Goal: Information Seeking & Learning: Learn about a topic

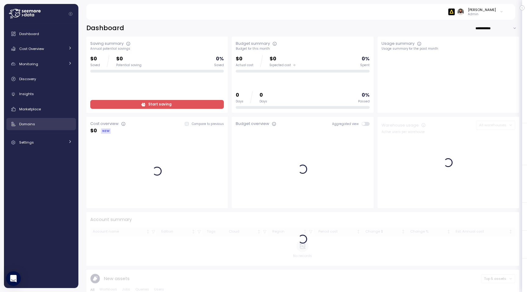
click at [29, 124] on span "Domains" at bounding box center [27, 124] width 16 height 5
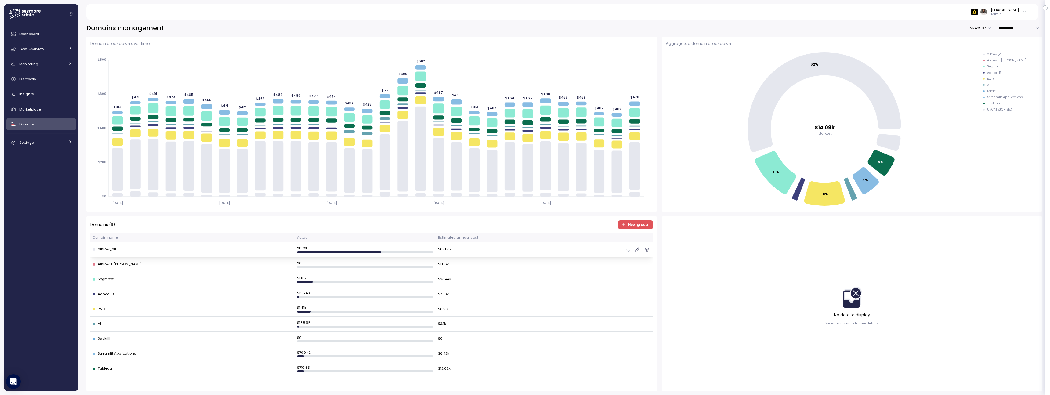
click at [168, 251] on div "airflow_all" at bounding box center [192, 249] width 199 height 5
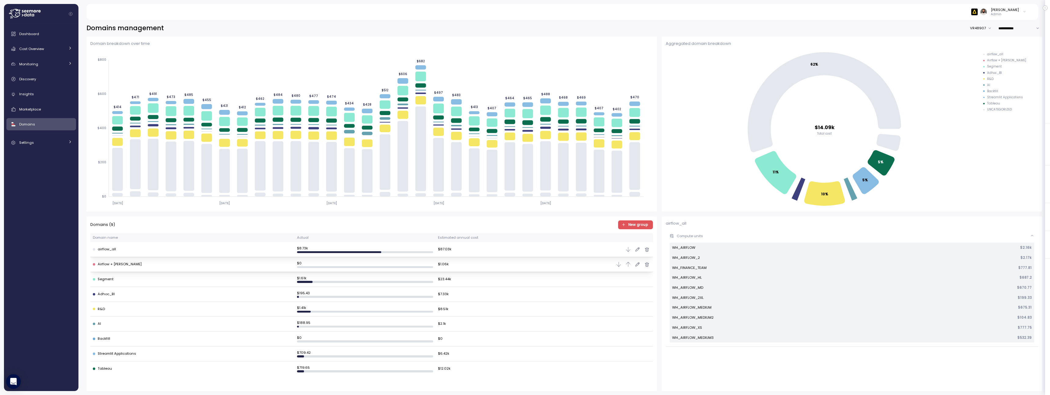
click at [174, 266] on div "Airflow + Yuki" at bounding box center [192, 264] width 199 height 5
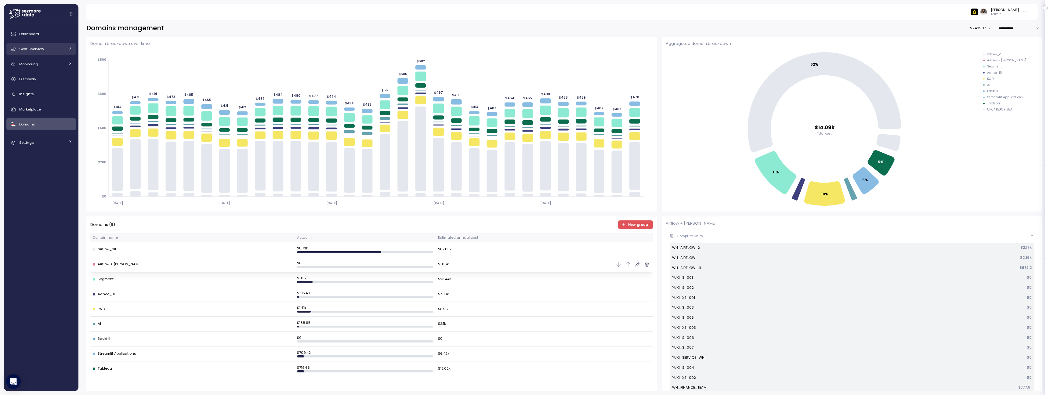
click at [61, 53] on link "Cost Overview" at bounding box center [41, 49] width 70 height 12
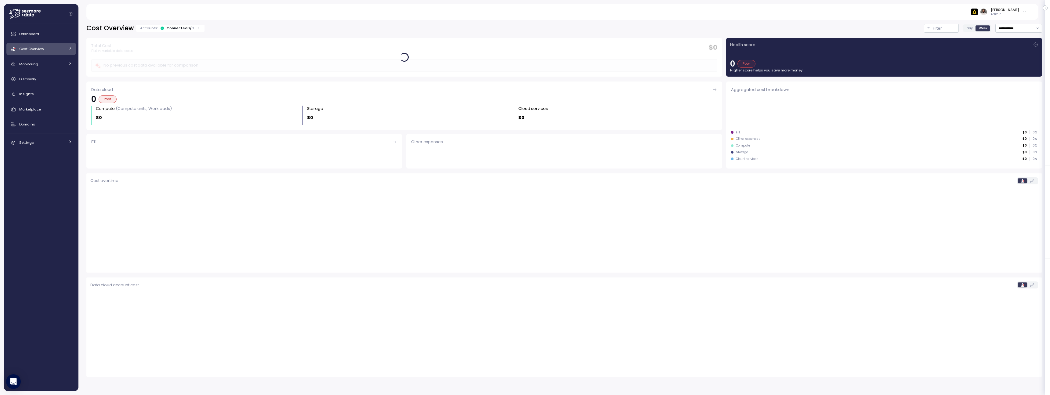
click at [61, 53] on link "Cost Overview" at bounding box center [41, 49] width 70 height 12
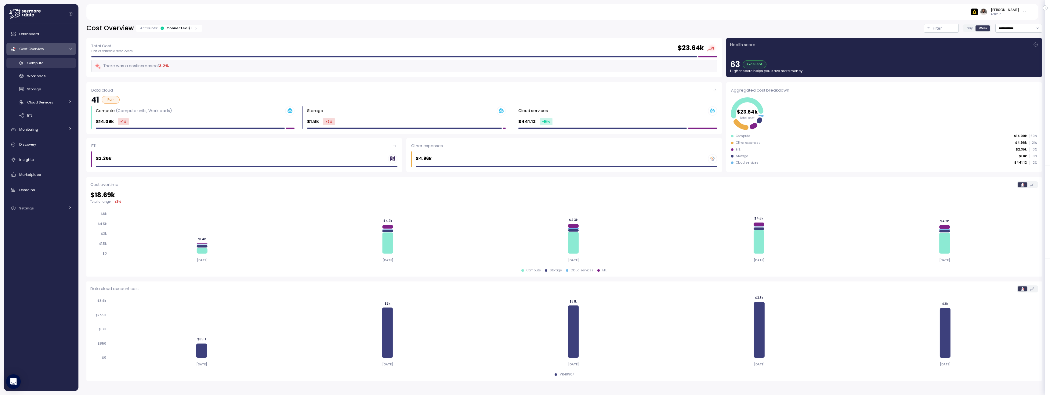
click at [65, 67] on link "Compute" at bounding box center [41, 63] width 70 height 10
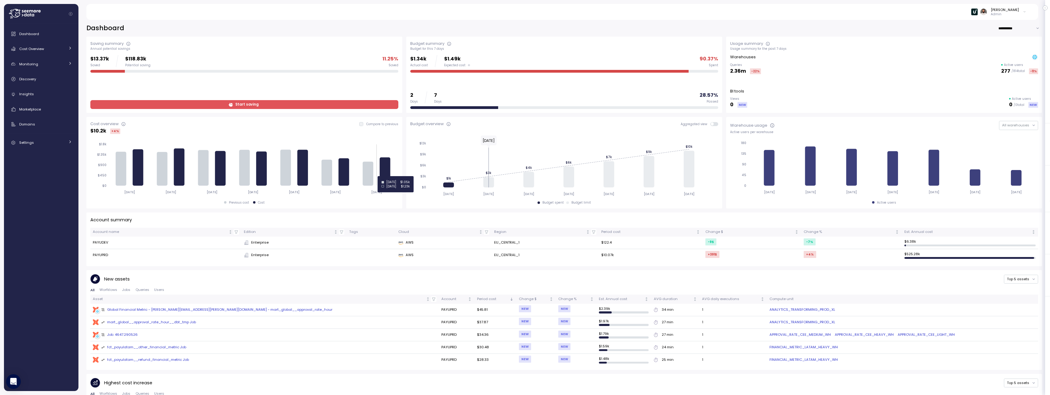
click at [386, 176] on icon at bounding box center [385, 171] width 11 height 28
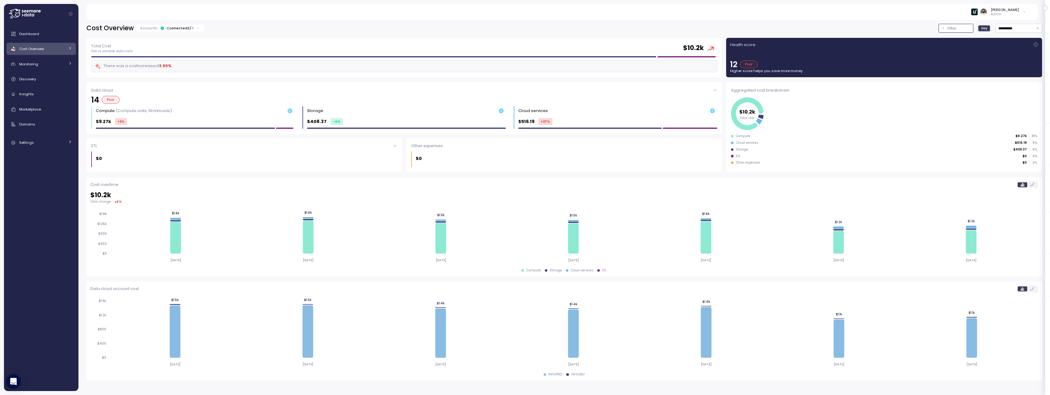
click at [959, 27] on div "Filter" at bounding box center [958, 28] width 23 height 6
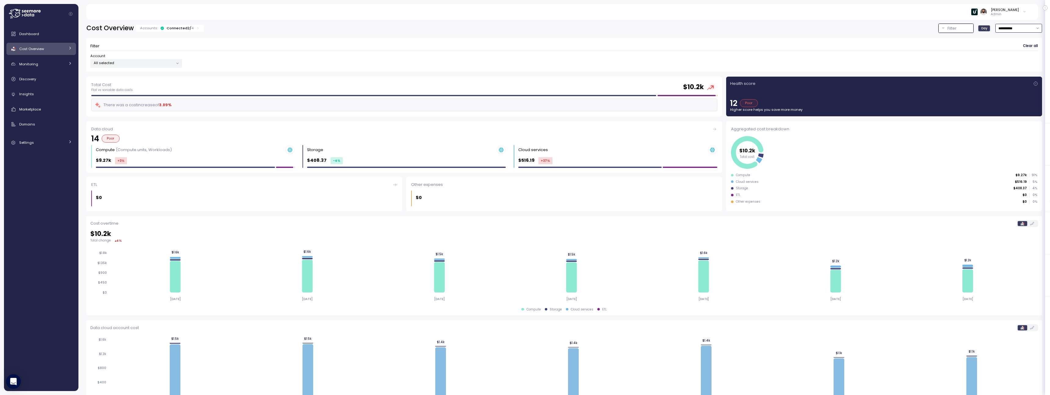
click at [1035, 32] on input "**********" at bounding box center [1018, 28] width 47 height 9
click at [763, 13] on div "Guy Biecher Admin" at bounding box center [561, 12] width 937 height 16
click at [191, 31] on p "4" at bounding box center [192, 28] width 2 height 5
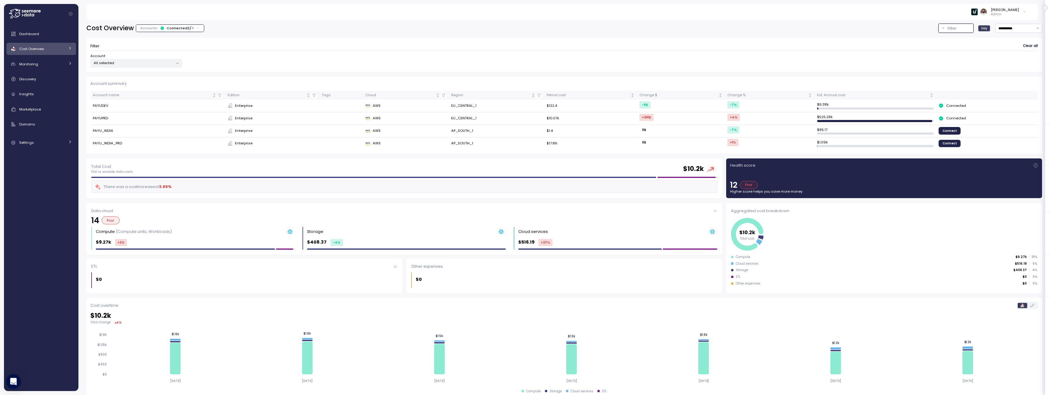
click at [191, 31] on p "4" at bounding box center [192, 28] width 2 height 5
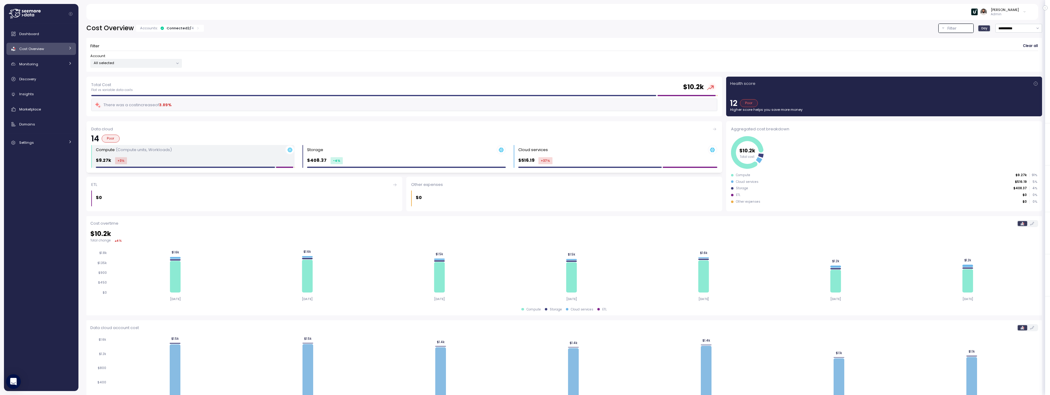
click at [216, 153] on div "Compute (Compute units, Workloads)" at bounding box center [195, 149] width 199 height 9
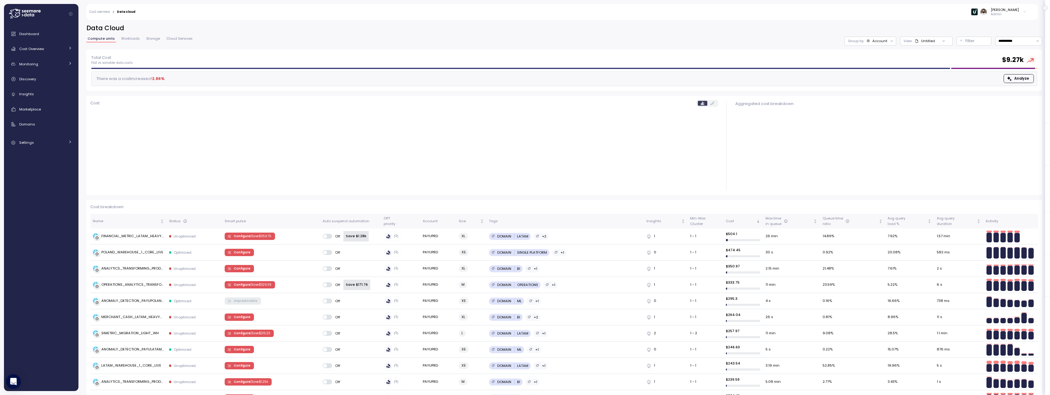
click at [891, 35] on div "**********" at bounding box center [564, 37] width 956 height 26
click at [888, 41] on div at bounding box center [892, 41] width 9 height 9
click at [878, 40] on div "Account" at bounding box center [879, 40] width 15 height 5
click at [873, 70] on div "Compute unit" at bounding box center [870, 75] width 42 height 10
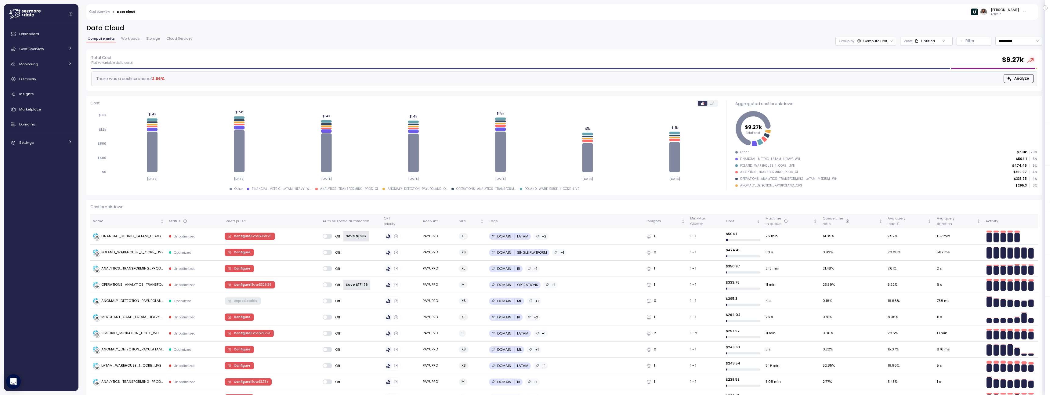
click at [130, 38] on span "Workloads" at bounding box center [130, 38] width 19 height 3
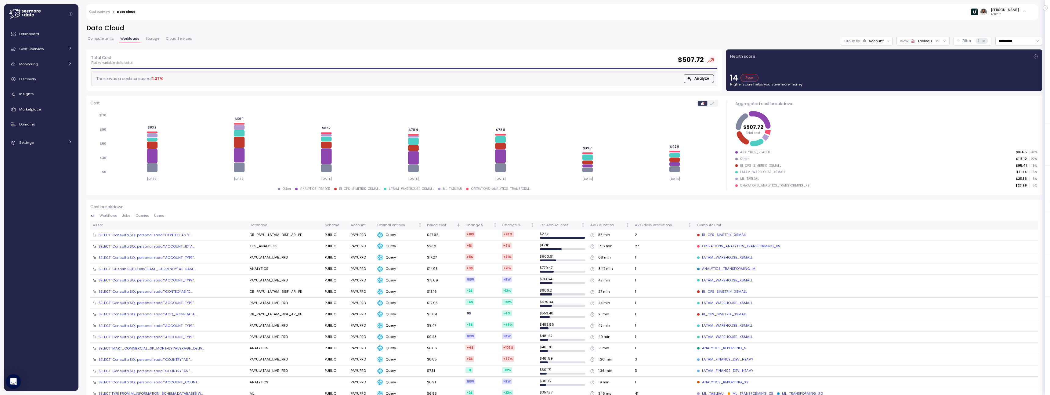
click at [101, 43] on div "Compute units Workloads Storage Cloud Services" at bounding box center [139, 41] width 107 height 8
click at [101, 38] on span "Compute units" at bounding box center [101, 38] width 26 height 3
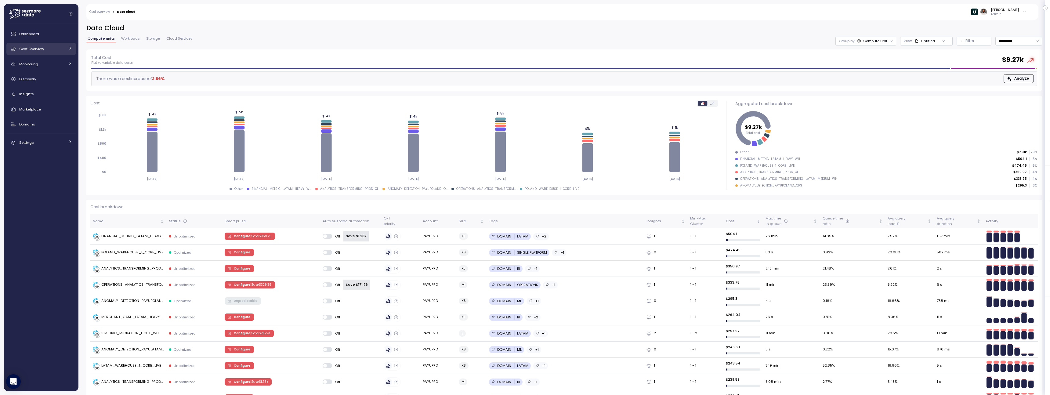
click at [56, 51] on div "Cost Overview" at bounding box center [42, 49] width 46 height 6
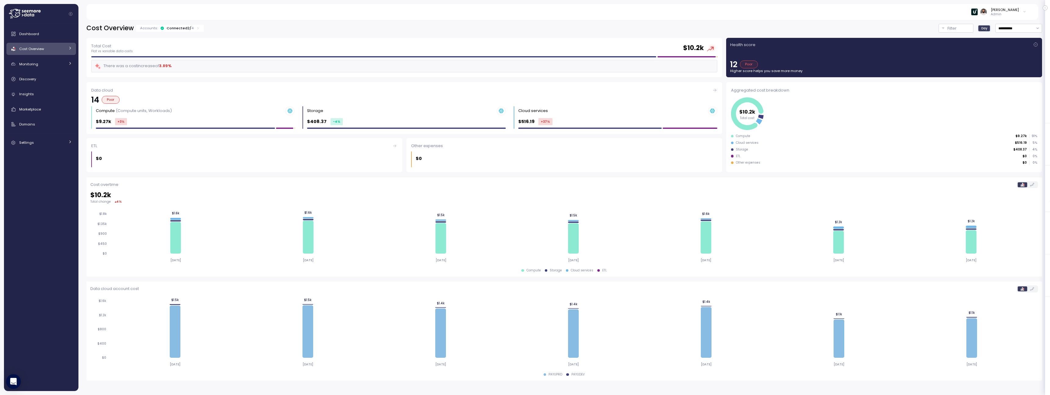
click at [56, 51] on div "Cost Overview" at bounding box center [42, 49] width 46 height 6
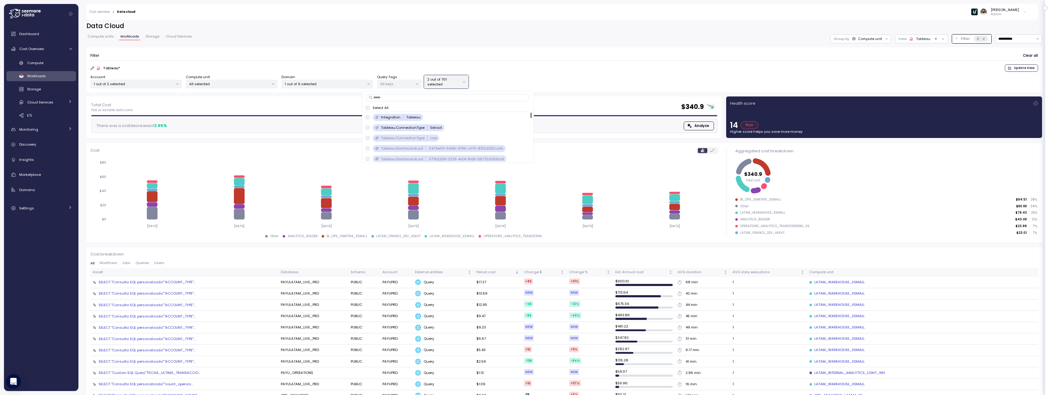
click at [476, 59] on div "Filter Clear all" at bounding box center [564, 55] width 948 height 9
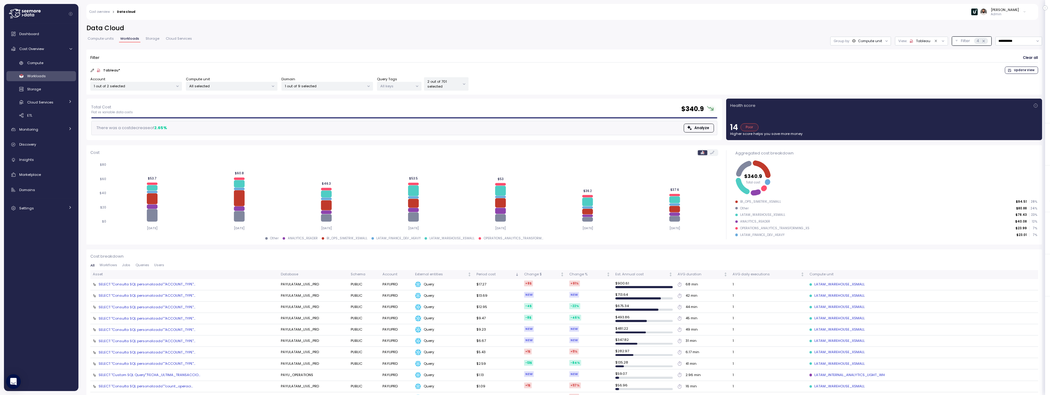
click at [459, 85] on p "2 out of 701 selected" at bounding box center [443, 84] width 33 height 10
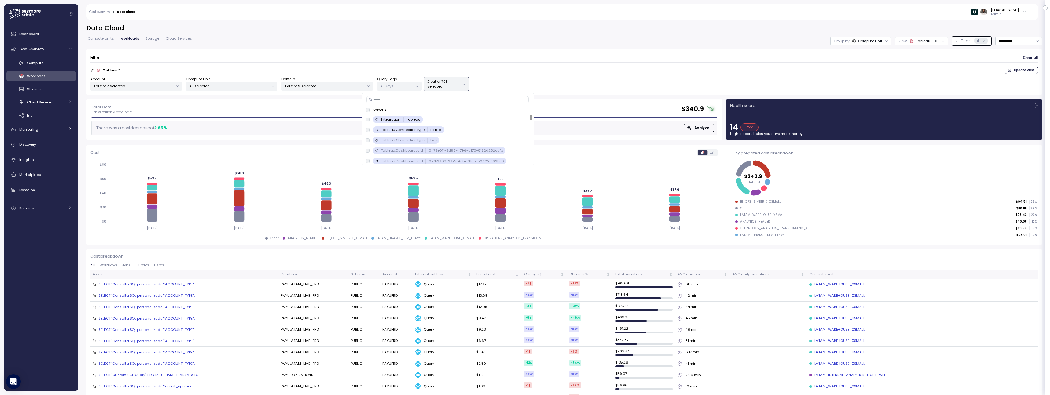
click at [97, 34] on div "**********" at bounding box center [564, 61] width 956 height 75
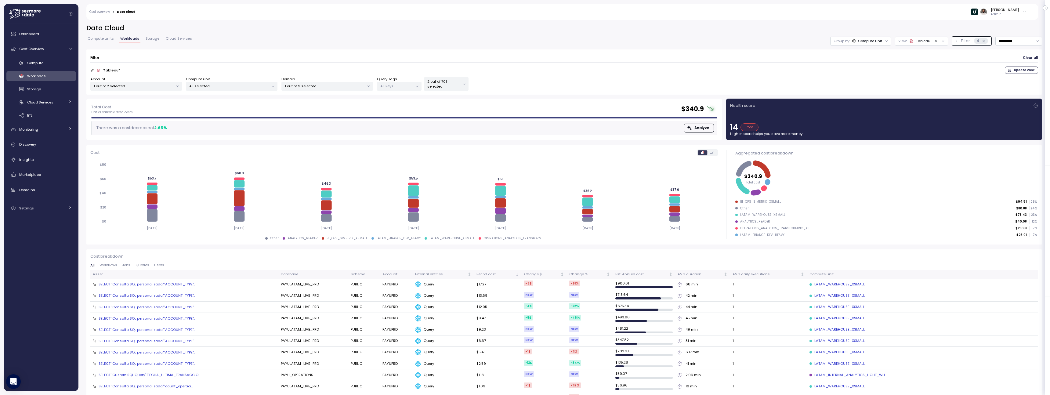
click at [97, 37] on span "Compute units" at bounding box center [101, 38] width 26 height 3
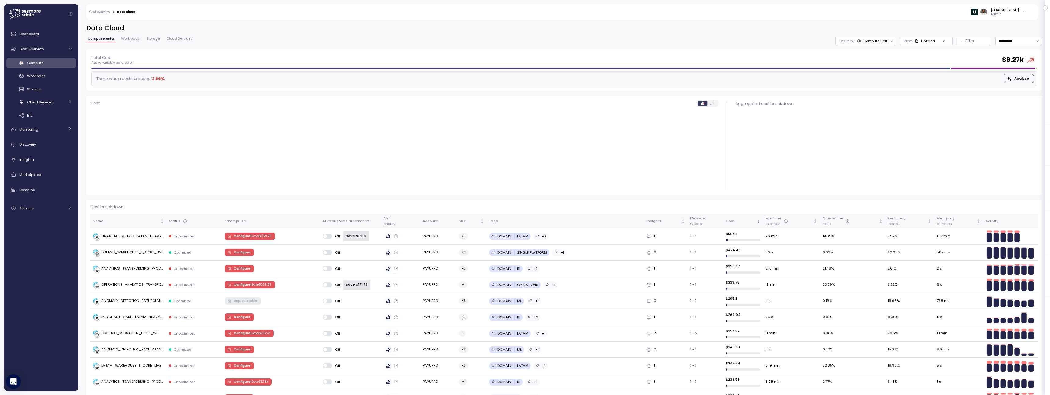
click at [980, 36] on div "**********" at bounding box center [564, 37] width 956 height 26
click at [978, 42] on div "Filter" at bounding box center [976, 41] width 23 height 6
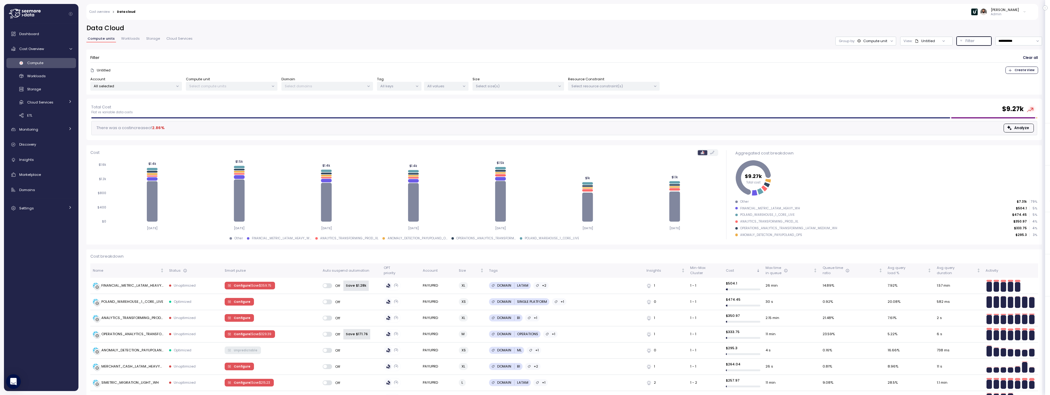
click at [605, 86] on p "Select resource constraint(s)" at bounding box center [611, 86] width 80 height 5
click at [602, 97] on input at bounding box center [614, 99] width 52 height 7
click at [630, 129] on span "only" at bounding box center [633, 129] width 7 height 7
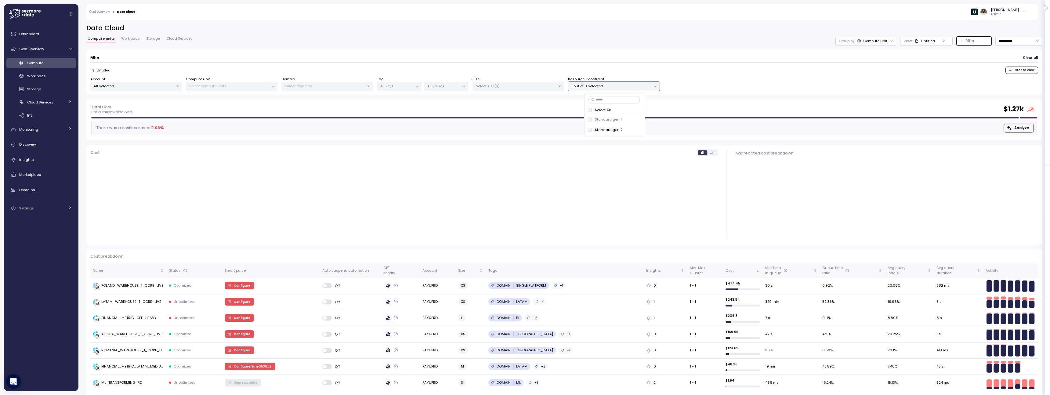
click at [657, 42] on div "**********" at bounding box center [564, 41] width 956 height 9
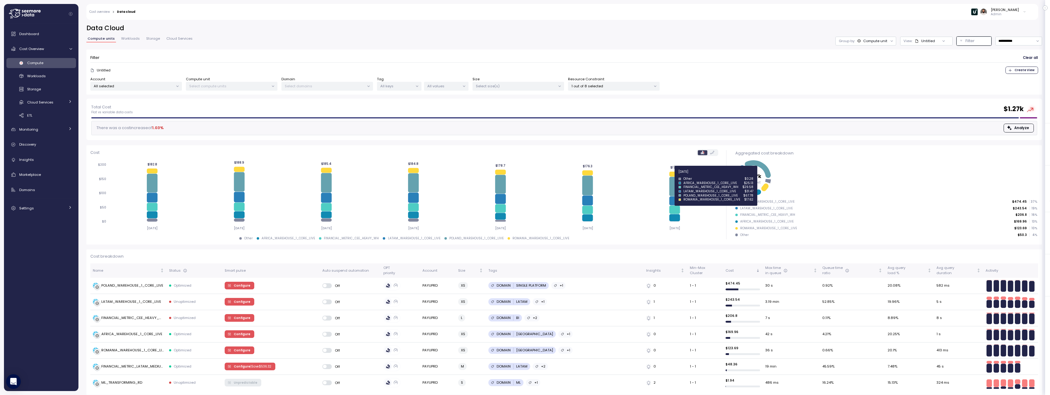
click at [674, 174] on icon at bounding box center [674, 174] width 11 height 5
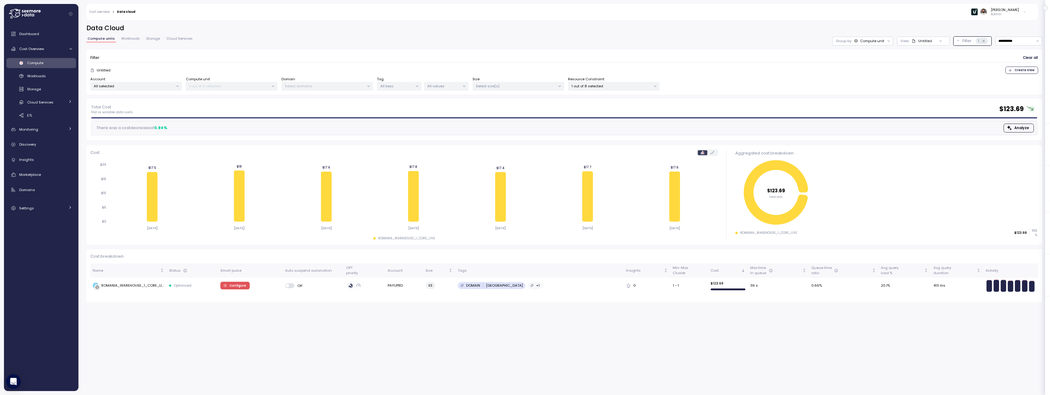
click at [619, 86] on p "1 out of 8 selected" at bounding box center [611, 86] width 80 height 5
click at [639, 67] on div "Untitled Create View" at bounding box center [564, 70] width 948 height 7
click at [983, 39] on icon at bounding box center [984, 41] width 4 height 4
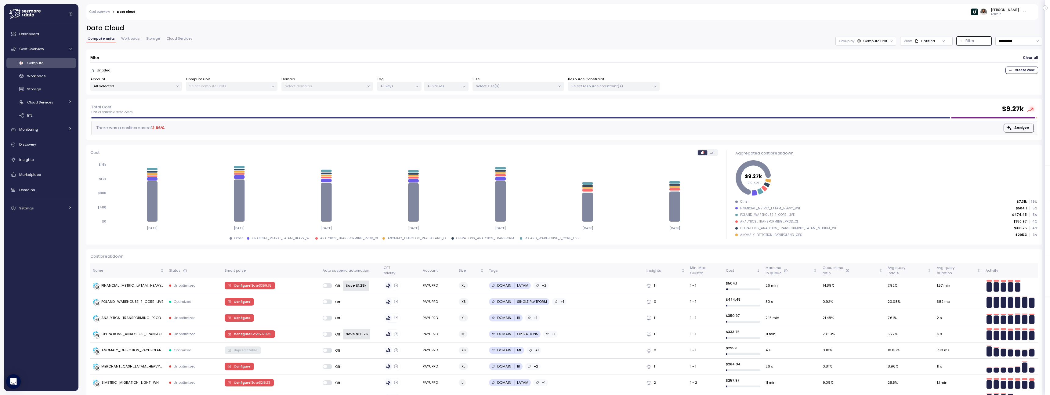
click at [658, 84] on div at bounding box center [655, 86] width 9 height 9
click at [650, 85] on p "Select resource constraint(s)" at bounding box center [611, 86] width 80 height 5
click at [619, 105] on div "Select All Memory 16x only Memory 16x x86 only Memory 1x only Memory 1x x86 onl…" at bounding box center [613, 129] width 61 height 72
click at [619, 103] on input at bounding box center [614, 99] width 52 height 7
type input "***"
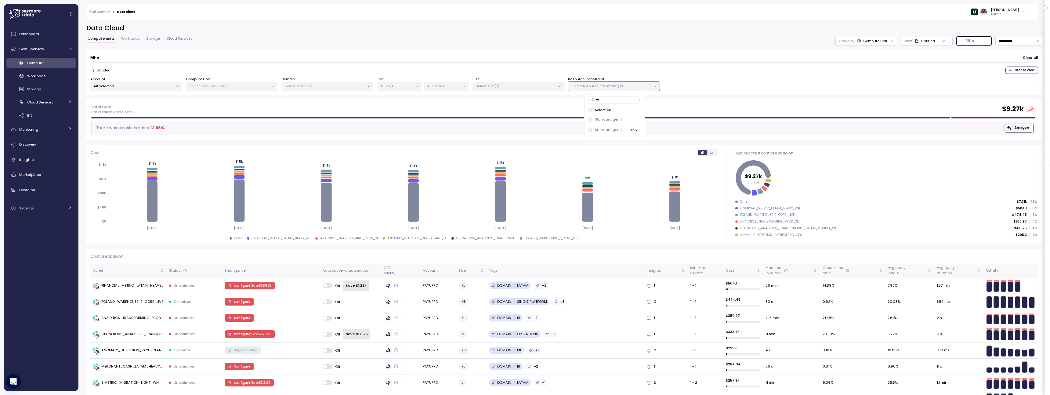
click at [632, 127] on span "only" at bounding box center [633, 129] width 7 height 7
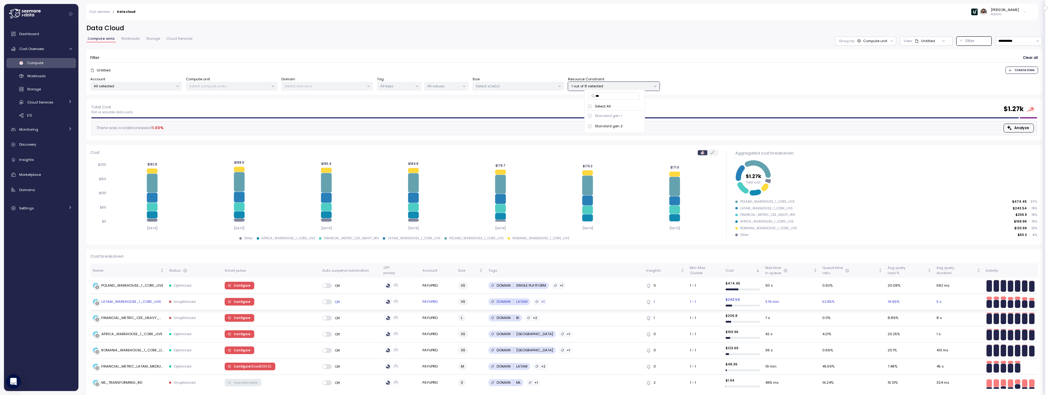
scroll to position [4, 0]
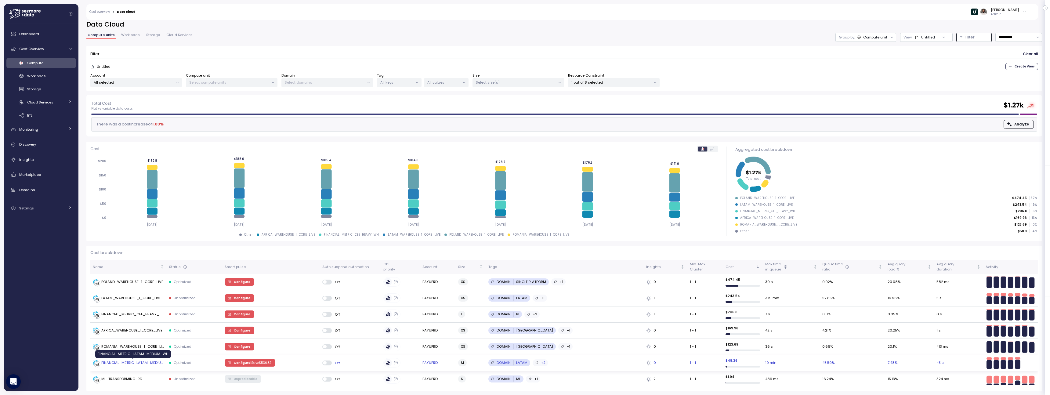
click at [146, 364] on div "FINANCIAL_METRIC_LATAM_MEDIUM_WH" at bounding box center [132, 362] width 63 height 5
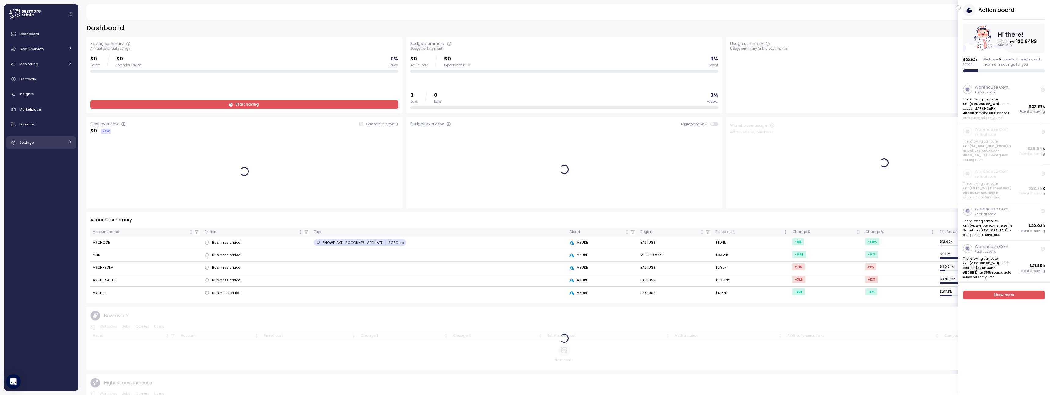
click at [29, 145] on div "Settings" at bounding box center [42, 142] width 46 height 6
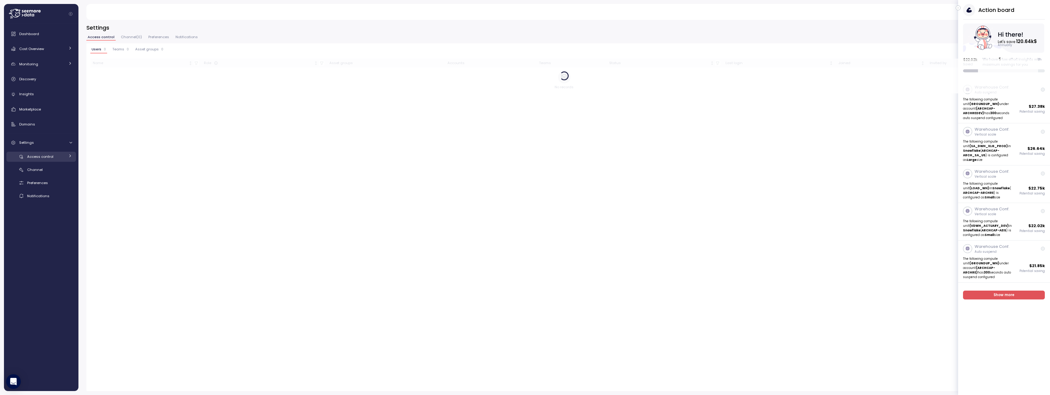
click at [49, 160] on link "Access control" at bounding box center [41, 157] width 70 height 10
click at [46, 157] on span "Access control" at bounding box center [40, 156] width 26 height 5
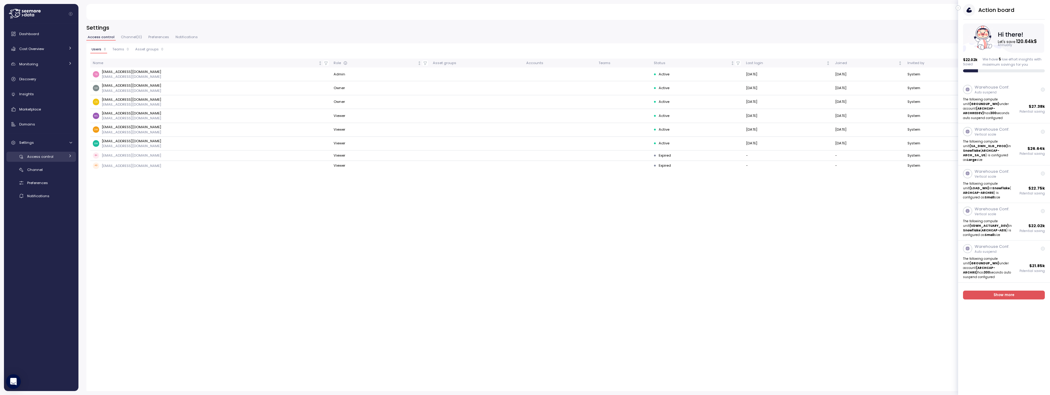
click at [46, 157] on span "Access control" at bounding box center [40, 156] width 26 height 5
click at [42, 182] on span "Teams" at bounding box center [41, 182] width 12 height 5
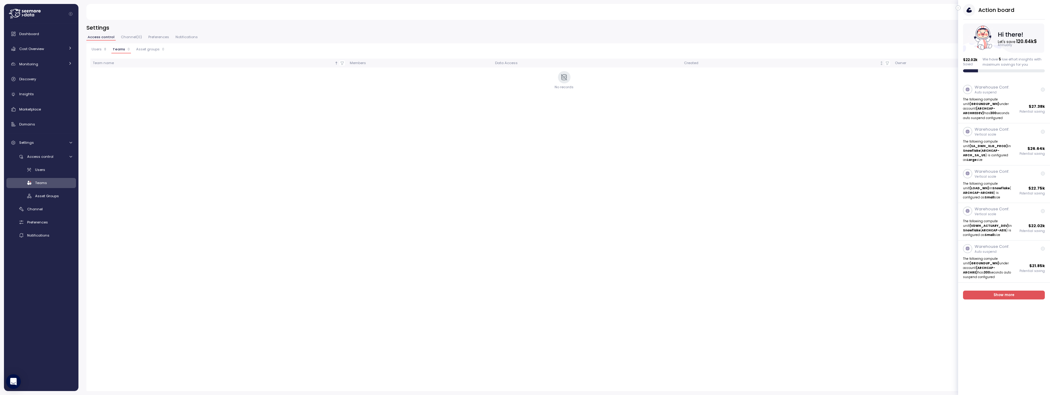
click at [42, 190] on div "Users Teams Asset Groups" at bounding box center [41, 183] width 70 height 36
click at [43, 195] on span "Asset Groups" at bounding box center [47, 196] width 24 height 5
click at [120, 51] on span "Teams" at bounding box center [119, 49] width 12 height 3
click at [101, 52] on button "Users 8" at bounding box center [98, 50] width 17 height 6
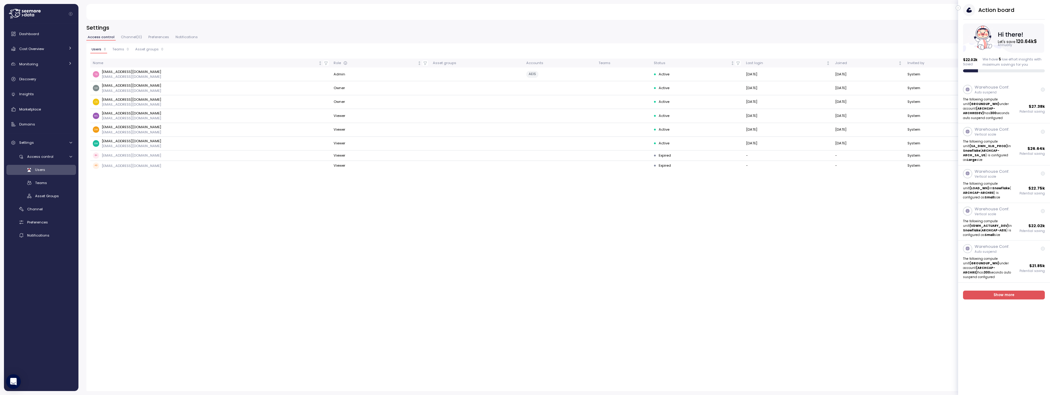
click at [958, 9] on icon "button" at bounding box center [958, 7] width 3 height 7
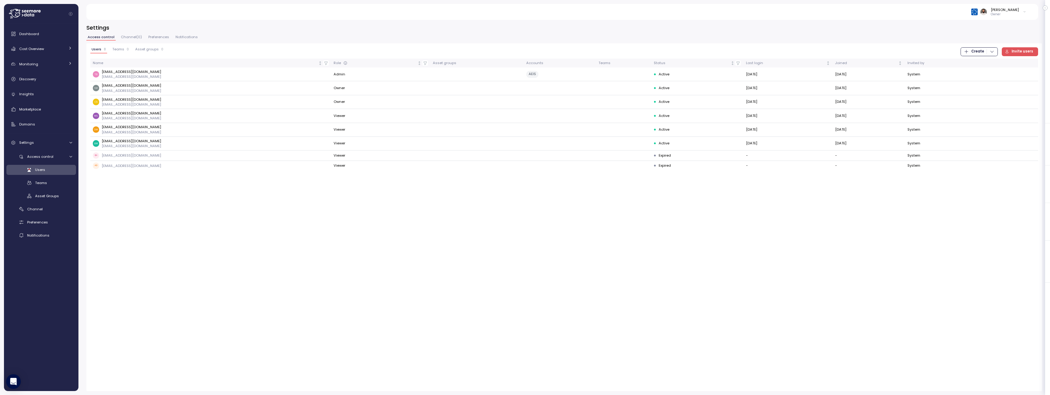
click at [973, 51] on span "Create" at bounding box center [979, 52] width 31 height 8
click at [974, 62] on div "Team" at bounding box center [985, 63] width 22 height 5
drag, startPoint x: 530, startPoint y: 74, endPoint x: 548, endPoint y: 74, distance: 18.3
click at [548, 74] on td "AEIS" at bounding box center [560, 74] width 72 height 14
click at [540, 51] on div "Users 8 Teams 0 Asset groups 0 Create Invite users" at bounding box center [564, 51] width 948 height 9
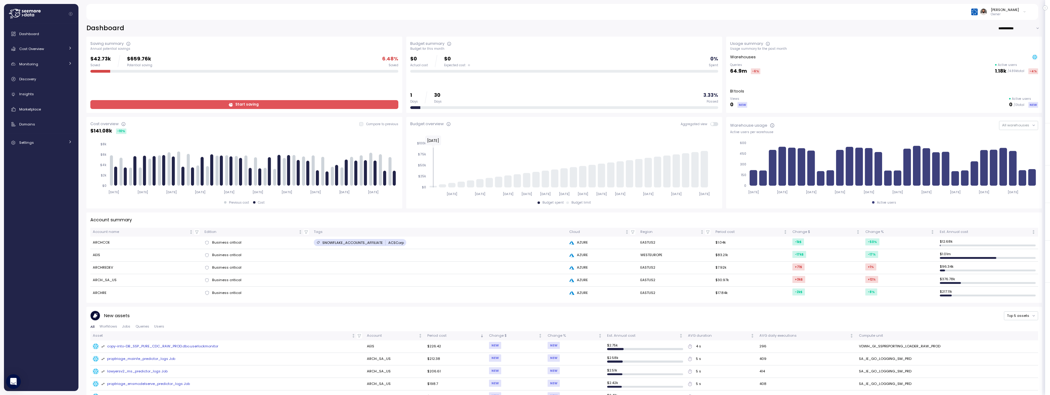
click at [1013, 27] on input "**********" at bounding box center [1020, 28] width 44 height 9
click at [1011, 42] on span "Last 7 days" at bounding box center [1011, 40] width 20 height 5
type input "**********"
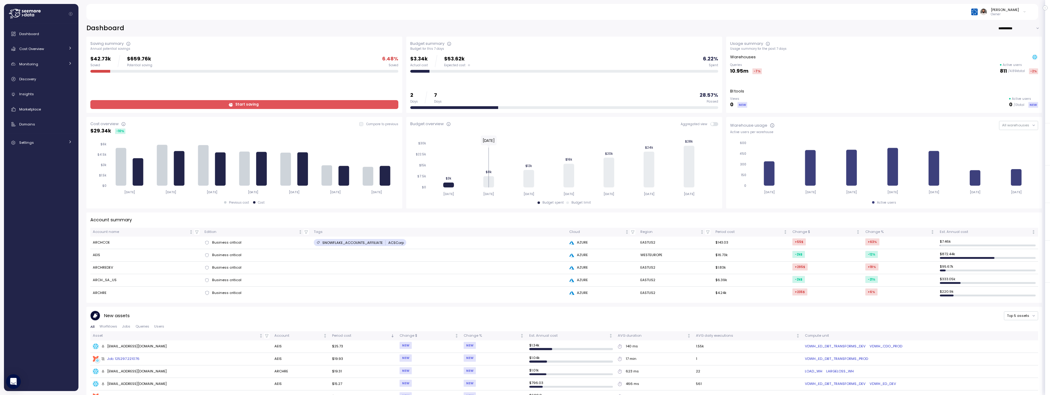
scroll to position [1, 0]
click at [60, 51] on div "Cost Overview" at bounding box center [42, 49] width 46 height 6
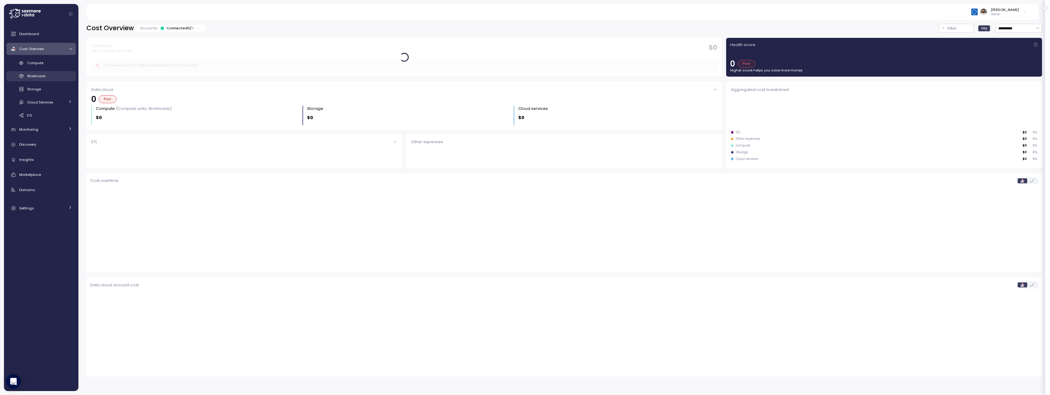
click at [57, 72] on link "Workloads" at bounding box center [41, 76] width 70 height 10
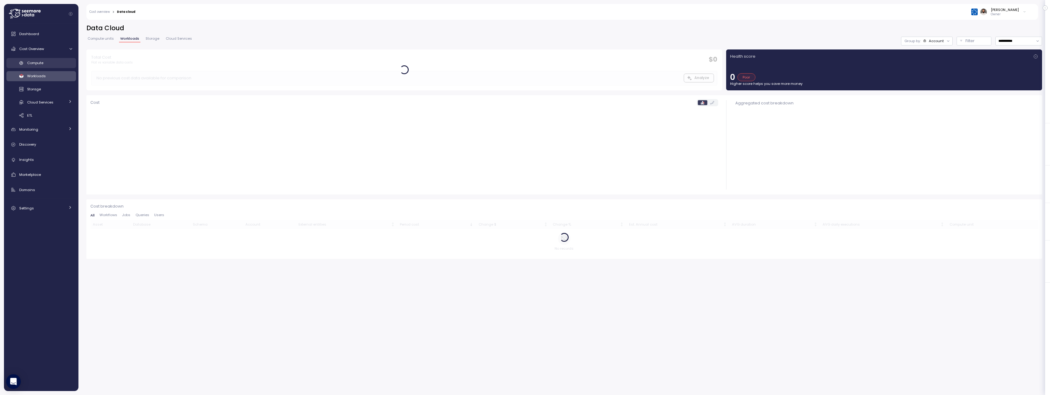
click at [57, 64] on div "Compute" at bounding box center [49, 63] width 45 height 6
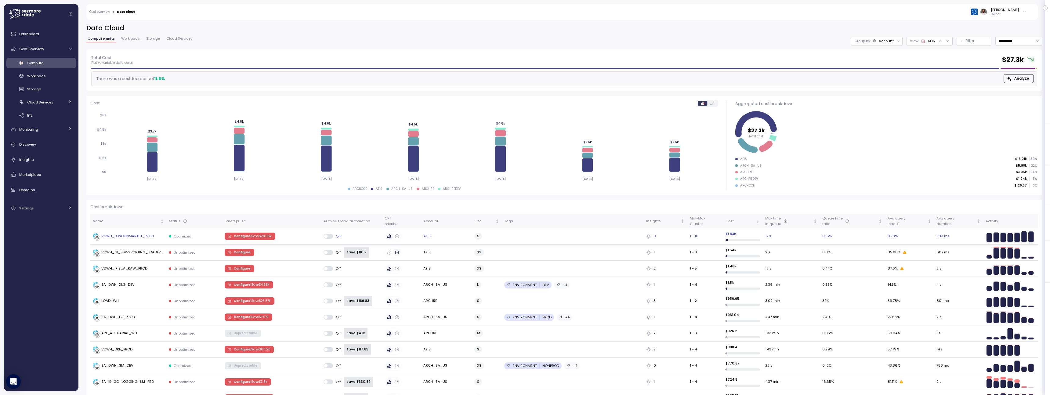
click at [142, 241] on td "VDWH_LONDONMARKET_PROD" at bounding box center [128, 236] width 76 height 16
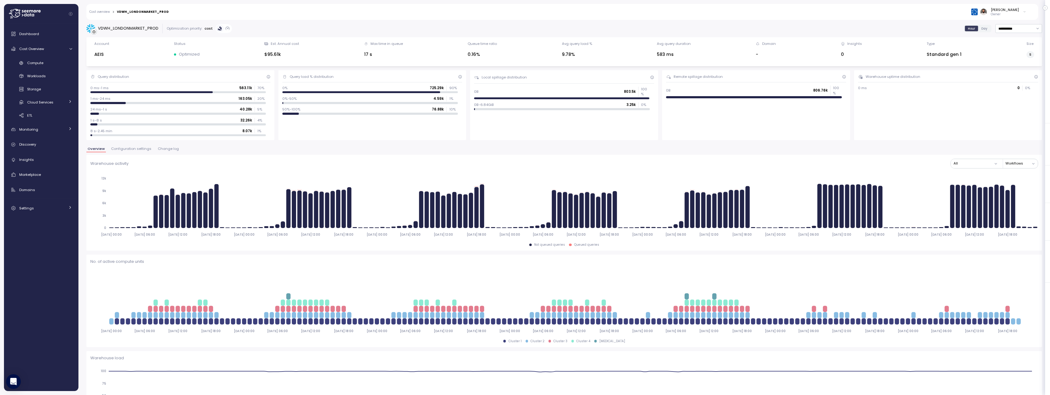
click at [170, 151] on button "Change log" at bounding box center [169, 149] width 24 height 5
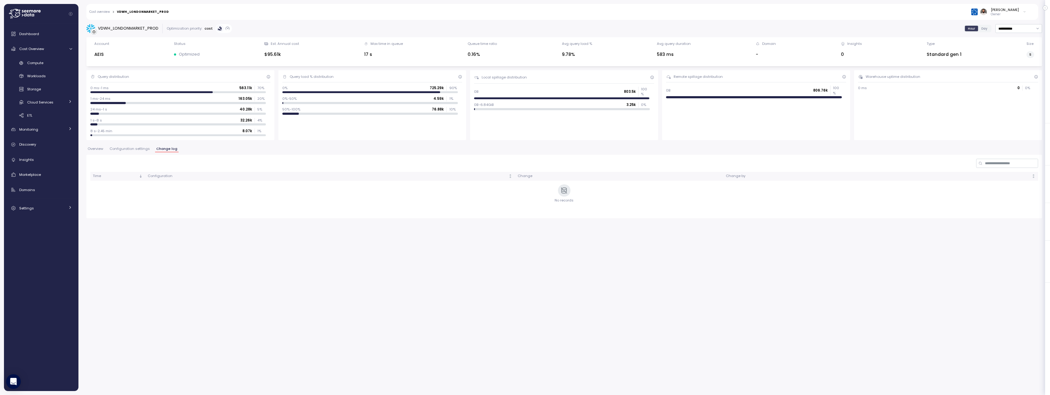
click at [139, 152] on div "Overview Configuration settings Change log" at bounding box center [564, 151] width 956 height 8
click at [139, 150] on span "Configuration settings" at bounding box center [130, 148] width 40 height 3
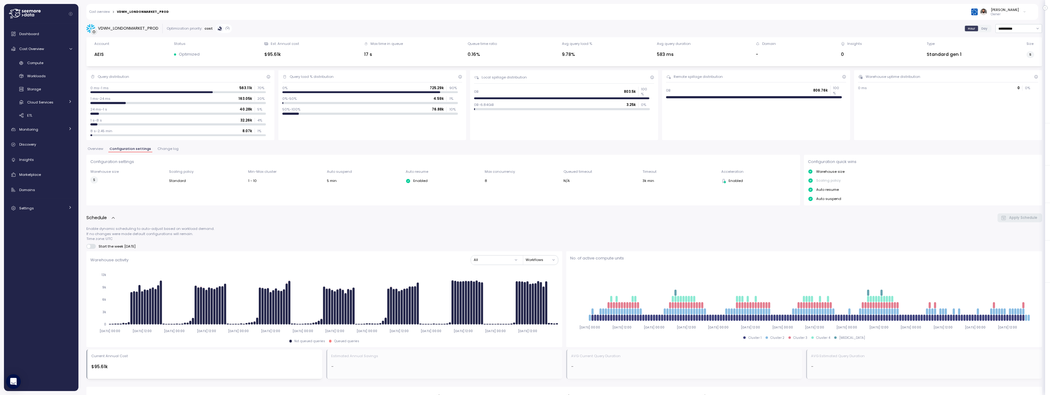
click at [163, 148] on span "Change log" at bounding box center [167, 148] width 21 height 3
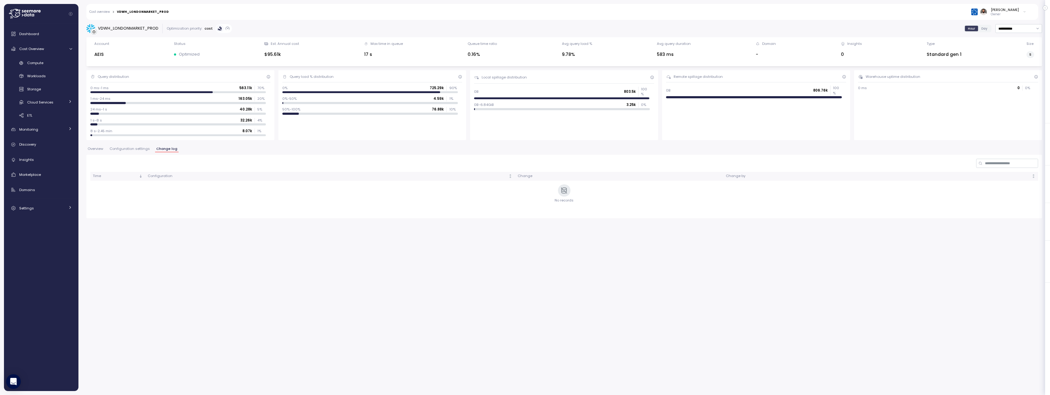
click at [140, 147] on span "Configuration settings" at bounding box center [130, 148] width 40 height 3
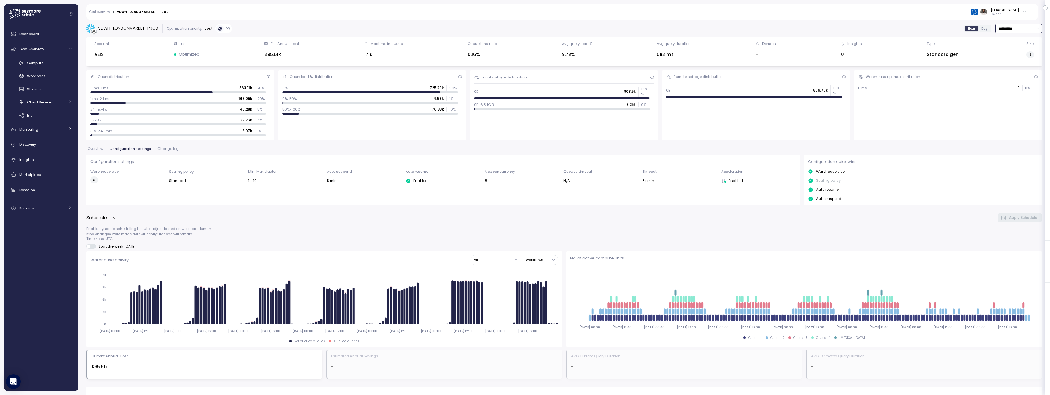
click at [1011, 31] on input "**********" at bounding box center [1018, 28] width 47 height 9
click at [1010, 66] on span "Last 14 days" at bounding box center [1008, 65] width 21 height 5
type input "**********"
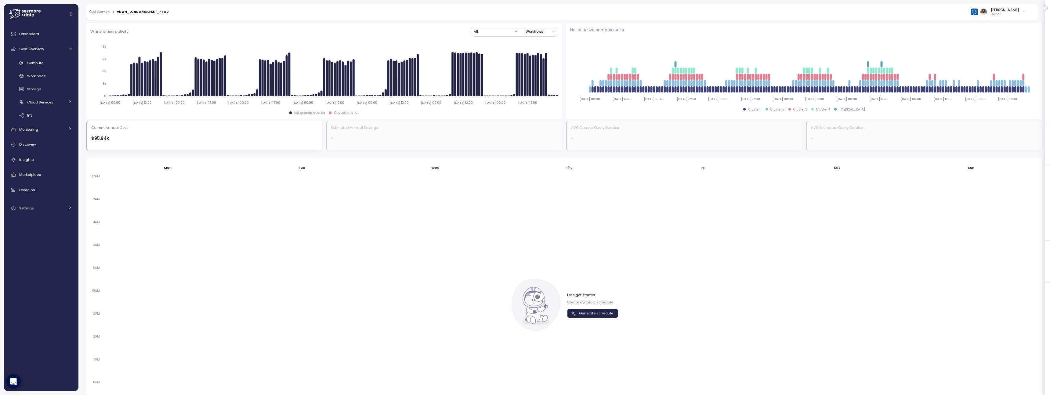
scroll to position [289, 0]
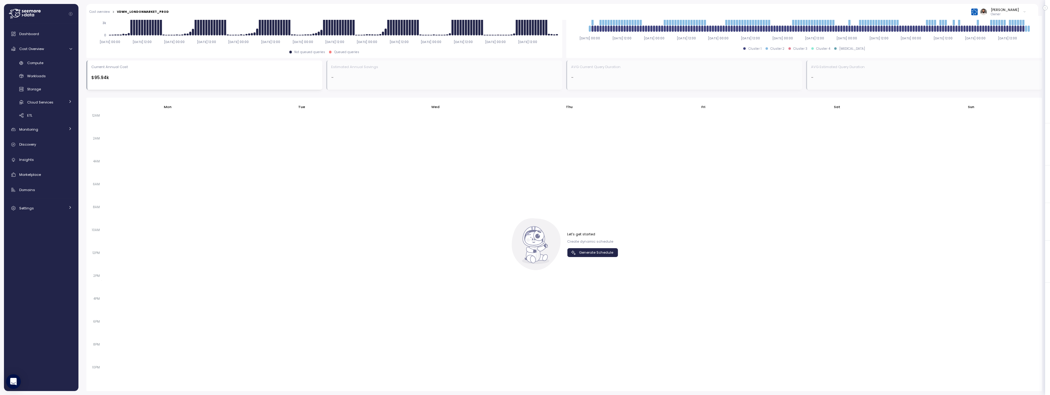
click at [287, 266] on div at bounding box center [300, 249] width 131 height 275
click at [53, 78] on div "Workloads" at bounding box center [49, 76] width 45 height 6
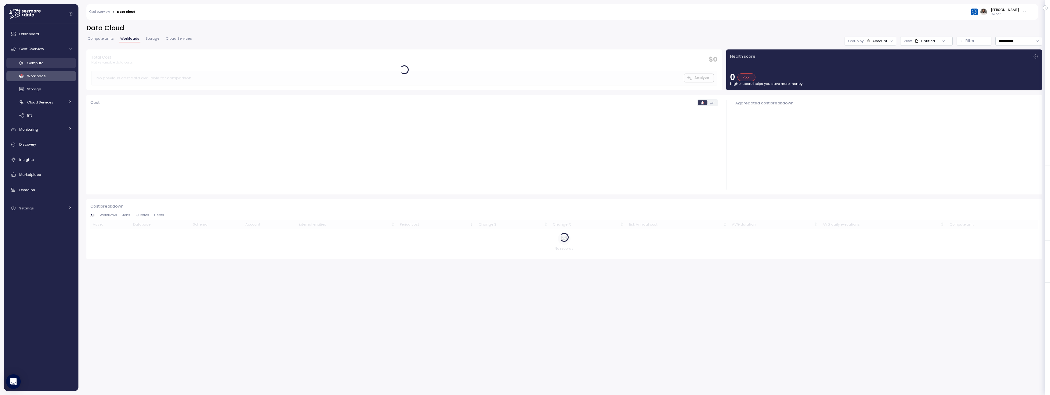
click at [50, 63] on div "Compute" at bounding box center [49, 63] width 45 height 6
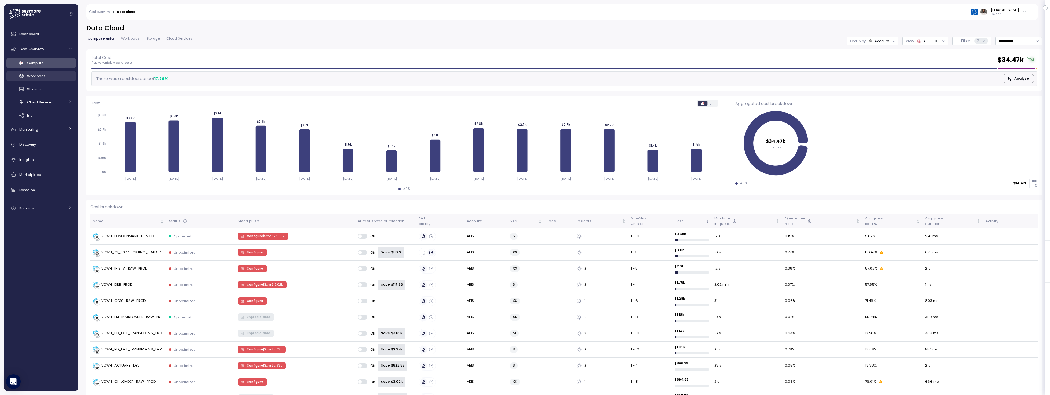
click at [57, 79] on link "Workloads" at bounding box center [41, 76] width 70 height 10
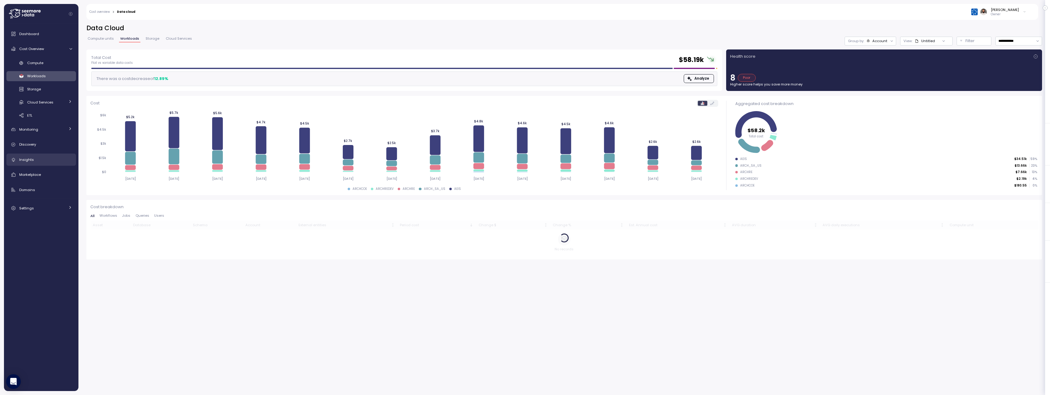
click at [53, 161] on div "Insights" at bounding box center [45, 160] width 53 height 6
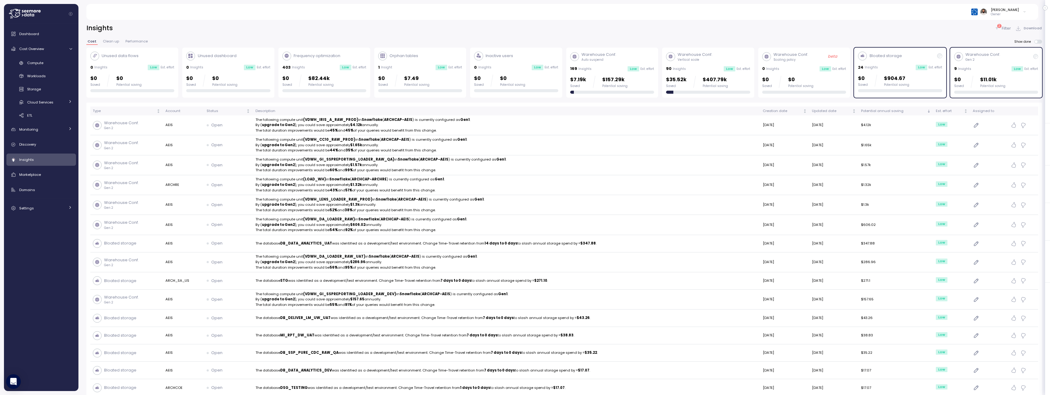
click at [903, 83] on div "Potential saving" at bounding box center [896, 85] width 25 height 4
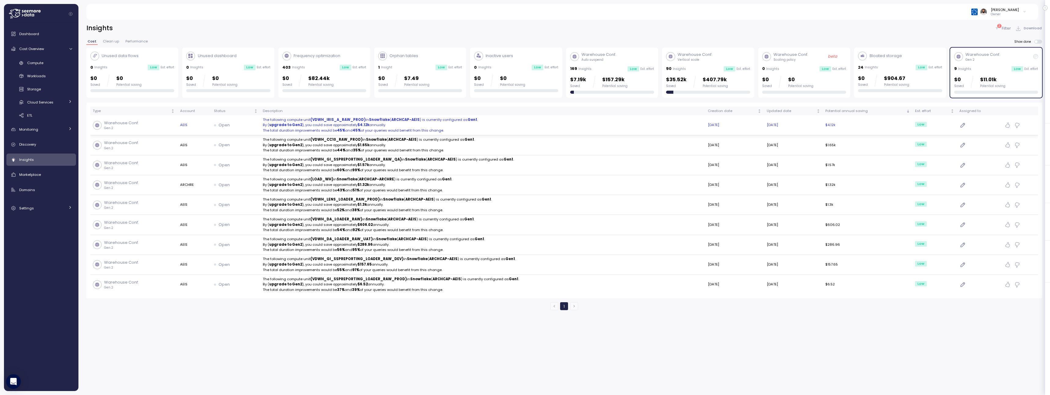
click at [584, 130] on p "The total duration improvements would be 45% and 45% of your queries would bene…" at bounding box center [483, 130] width 440 height 5
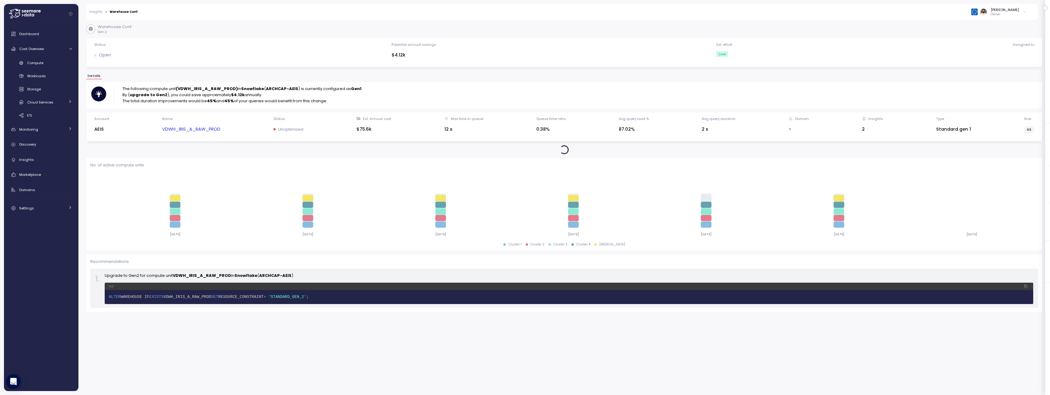
click at [216, 132] on link "VDWH_IRIS_A_RAW_PROD" at bounding box center [191, 129] width 58 height 7
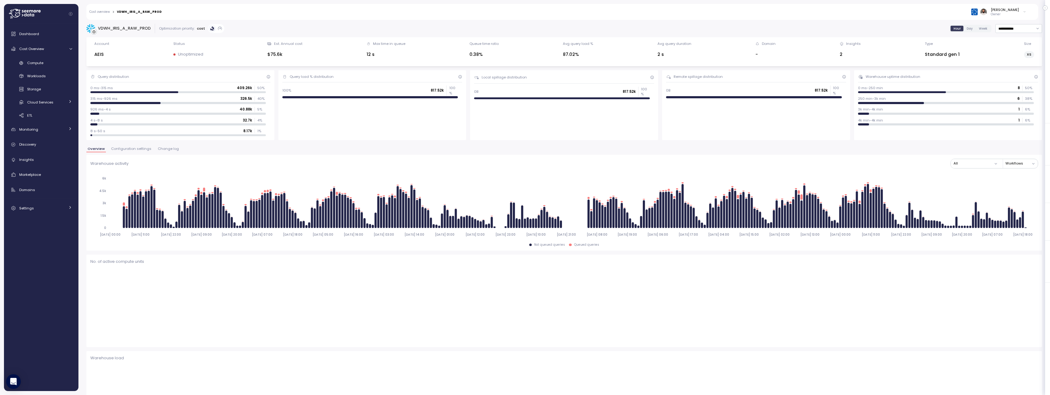
type input "*********"
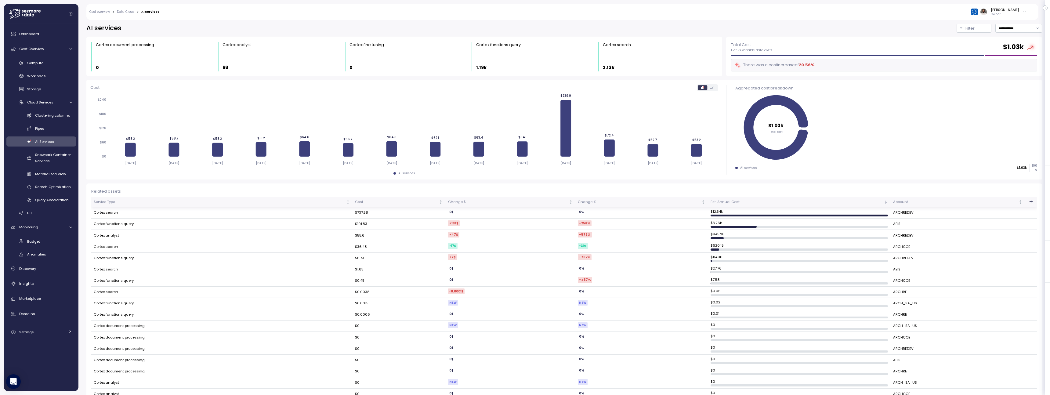
click at [1033, 202] on icon "button" at bounding box center [1031, 201] width 5 height 5
click at [1011, 186] on div "Related assets Service Type Cost Change $ Change % Est. Annual Cost Account Cor…" at bounding box center [564, 339] width 956 height 312
click at [1030, 203] on icon "button" at bounding box center [1031, 201] width 5 height 5
click at [1013, 212] on input at bounding box center [1008, 213] width 40 height 7
click at [340, 211] on td "Cortex search" at bounding box center [221, 212] width 261 height 11
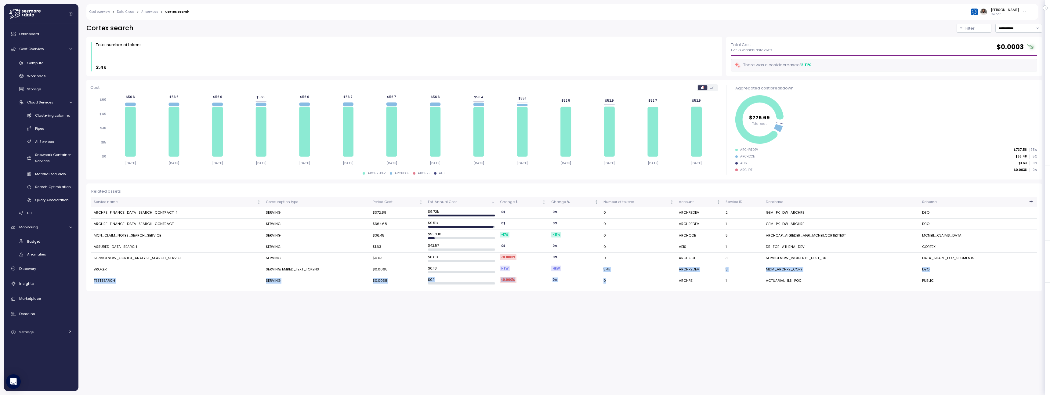
drag, startPoint x: 590, startPoint y: 271, endPoint x: 653, endPoint y: 281, distance: 64.3
click at [653, 281] on tbody "ARCHRE_FINANCE_DATA_SEARCH_CONTRACT_1 SERVING $372.89 $ 9.72k 0 $ 0 % 0 ARCHRED…" at bounding box center [564, 246] width 946 height 79
click at [52, 120] on div "Clustering columns Pipes AI Services Snowpark Container Services Materialized V…" at bounding box center [41, 157] width 70 height 95
click at [52, 118] on link "Clustering columns" at bounding box center [41, 115] width 70 height 10
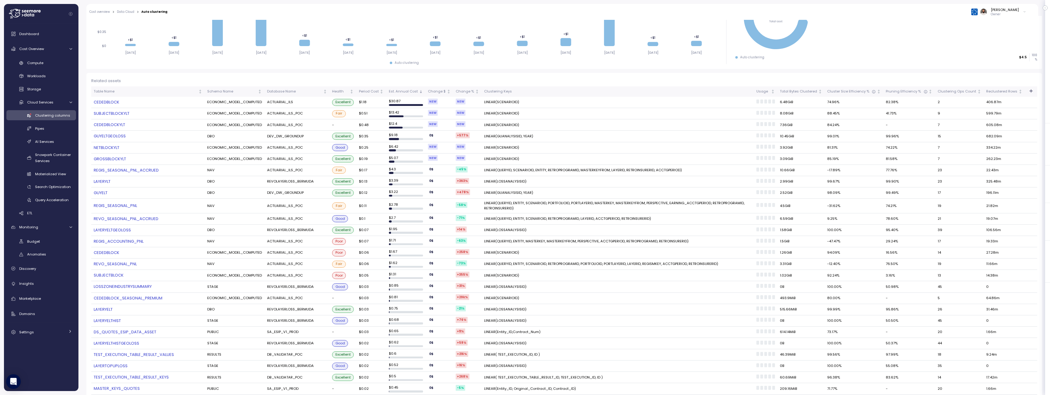
scroll to position [108, 0]
click at [42, 272] on link "Discovery" at bounding box center [41, 268] width 70 height 12
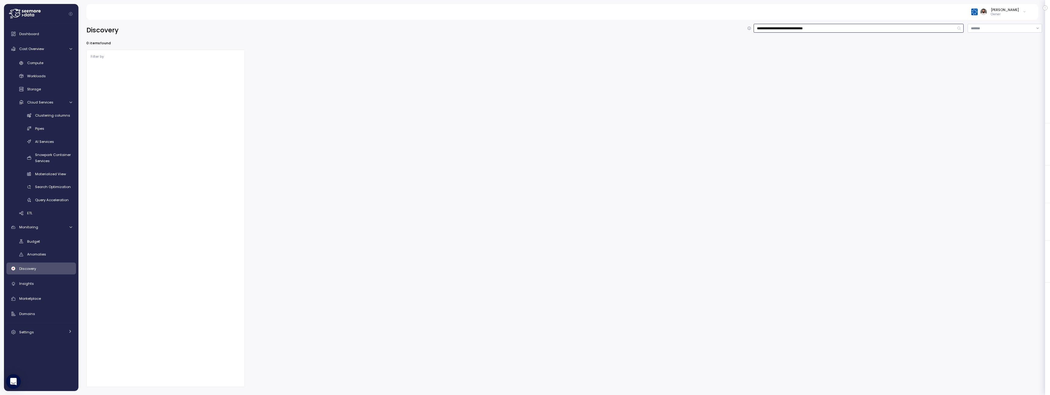
click at [787, 33] on div "**********" at bounding box center [564, 30] width 956 height 13
click at [787, 30] on input "**********" at bounding box center [859, 28] width 210 height 9
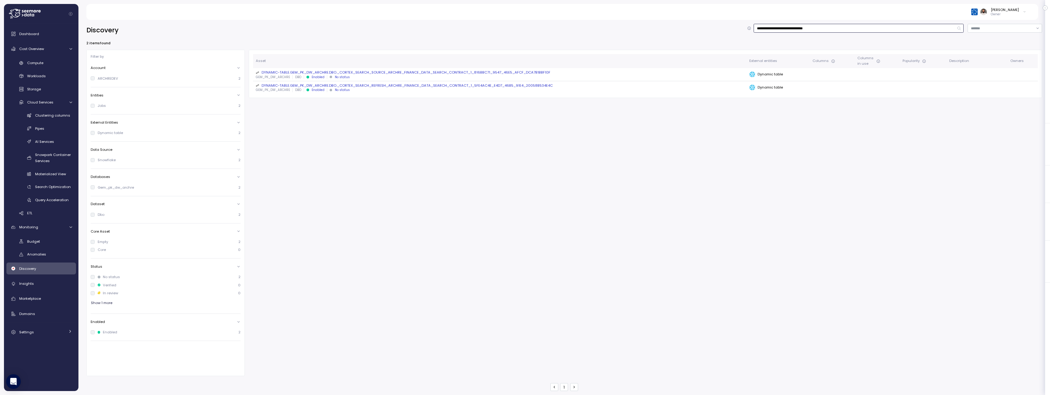
click at [787, 30] on input "**********" at bounding box center [859, 28] width 210 height 9
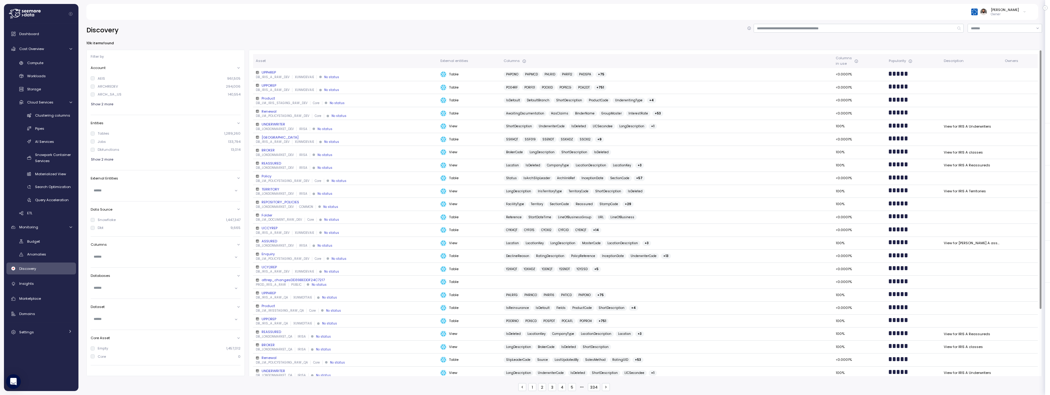
click at [362, 129] on div "DB_LONDONMARKET_DEV IRISA No status" at bounding box center [346, 129] width 180 height 4
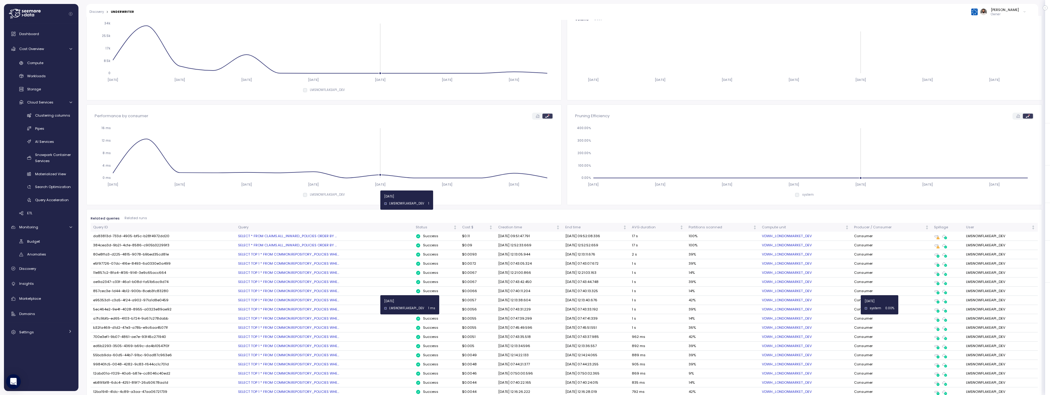
scroll to position [222, 0]
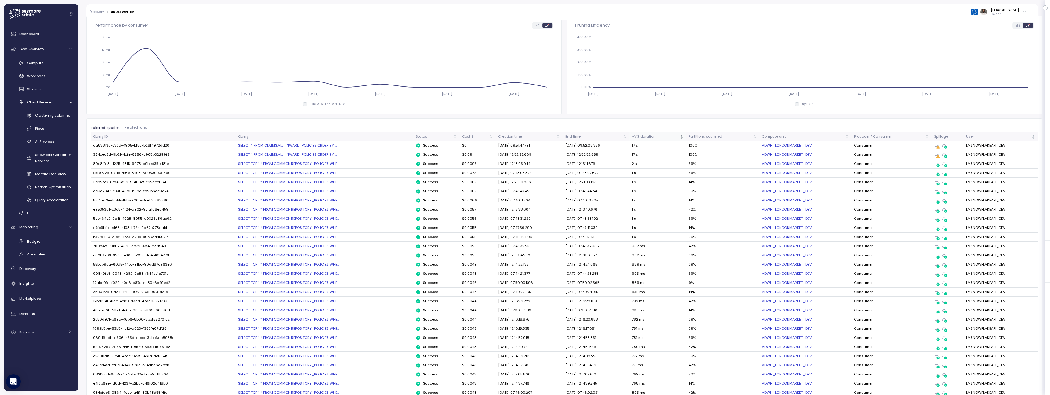
click at [661, 139] on div "AVG duration" at bounding box center [655, 136] width 47 height 5
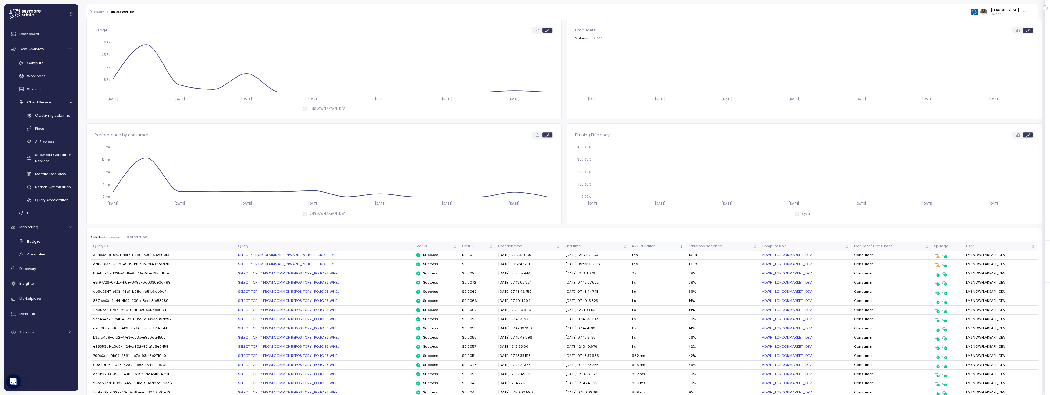
scroll to position [0, 0]
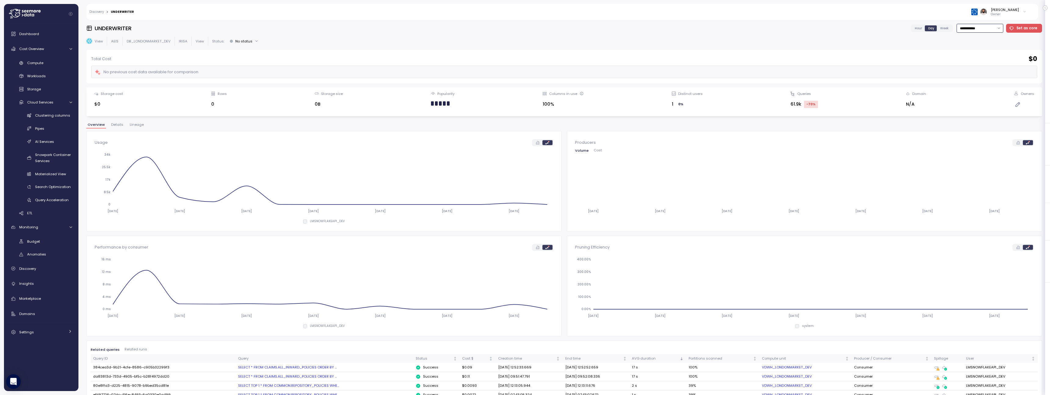
click at [993, 25] on input "**********" at bounding box center [980, 28] width 47 height 9
click at [38, 273] on link "Discovery" at bounding box center [41, 268] width 70 height 12
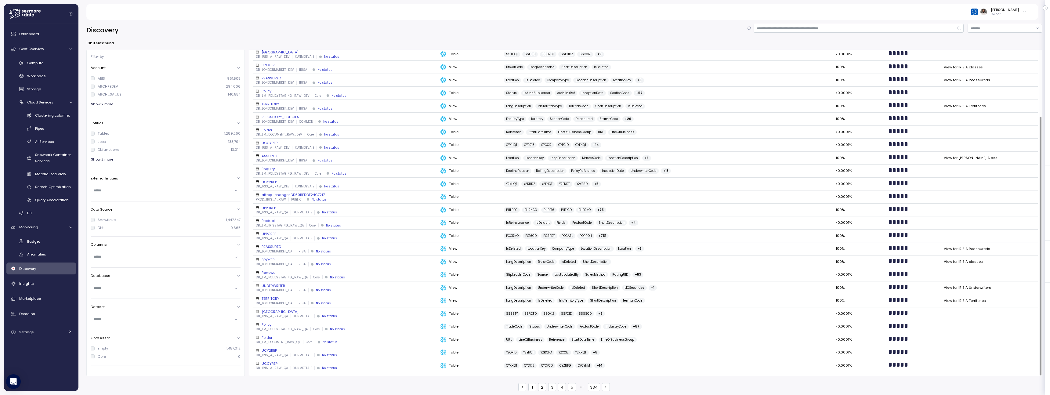
scroll to position [83, 0]
click at [349, 225] on div "DB_LM_IRISSTAGING_RAW_QA Core No status" at bounding box center [346, 227] width 180 height 4
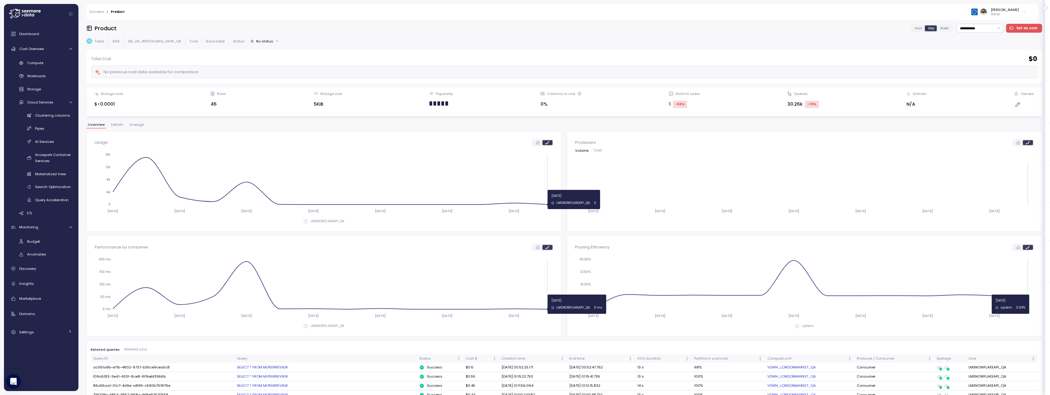
drag, startPoint x: 303, startPoint y: 197, endPoint x: 294, endPoint y: 197, distance: 8.9
click at [294, 197] on icon "[DATE] [DATE] [DATE] [DATE] [DATE] [DATE] [DATE] 0 4k 8k 12k 16k" at bounding box center [324, 183] width 459 height 68
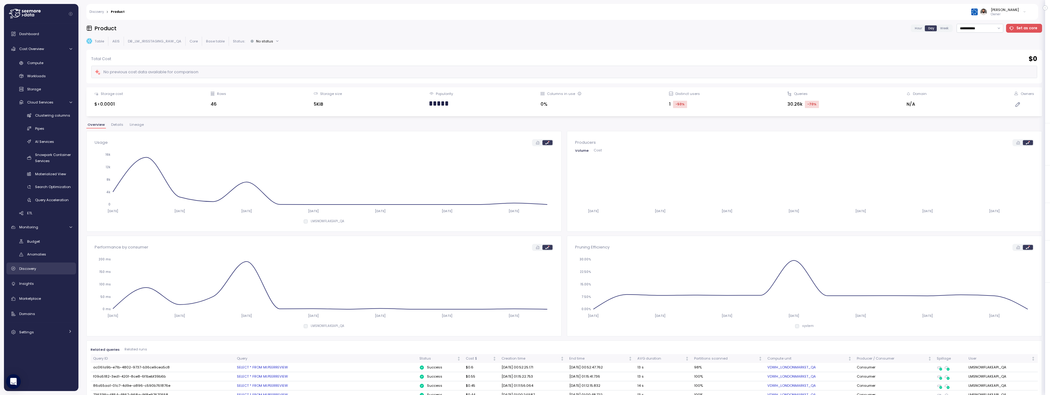
click at [46, 271] on div "Discovery" at bounding box center [45, 269] width 53 height 6
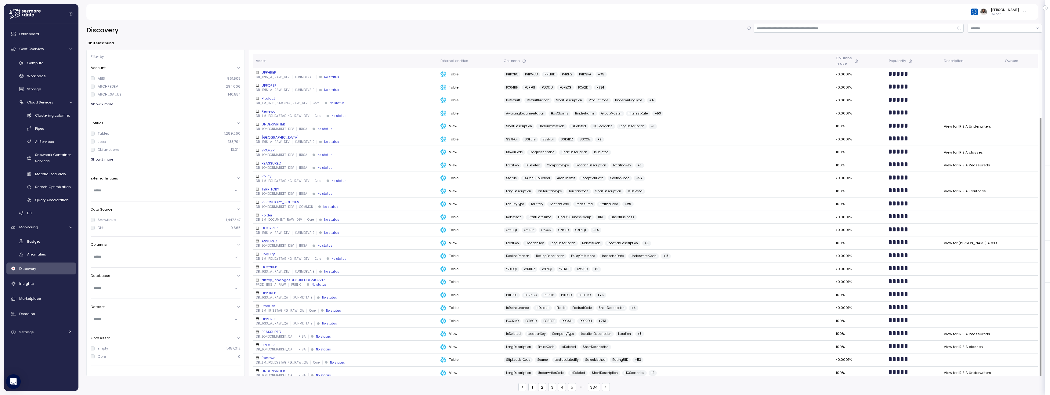
scroll to position [85, 0]
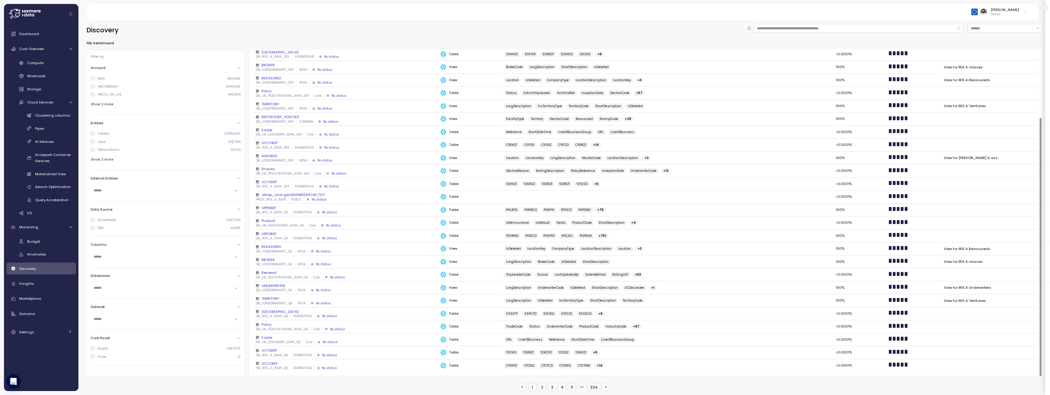
click at [350, 289] on div "DB_LONDONMARKET_QA IRISA No status" at bounding box center [346, 290] width 180 height 4
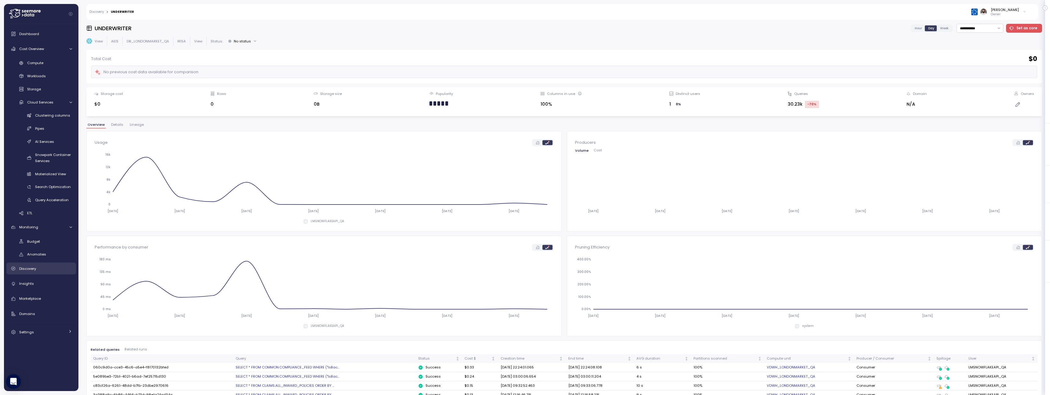
click at [50, 270] on div "Discovery" at bounding box center [45, 269] width 53 height 6
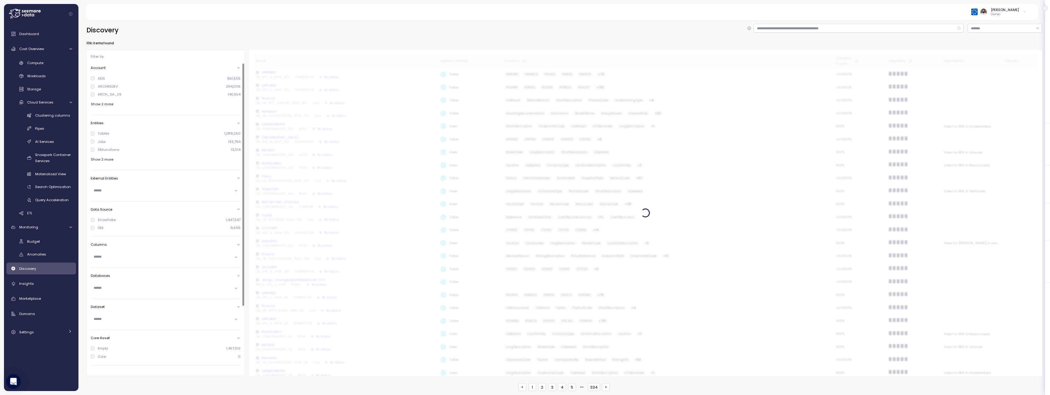
click at [102, 102] on span "Show 2 more" at bounding box center [102, 104] width 22 height 8
click at [103, 87] on div "ARCHREDEV" at bounding box center [108, 86] width 20 height 5
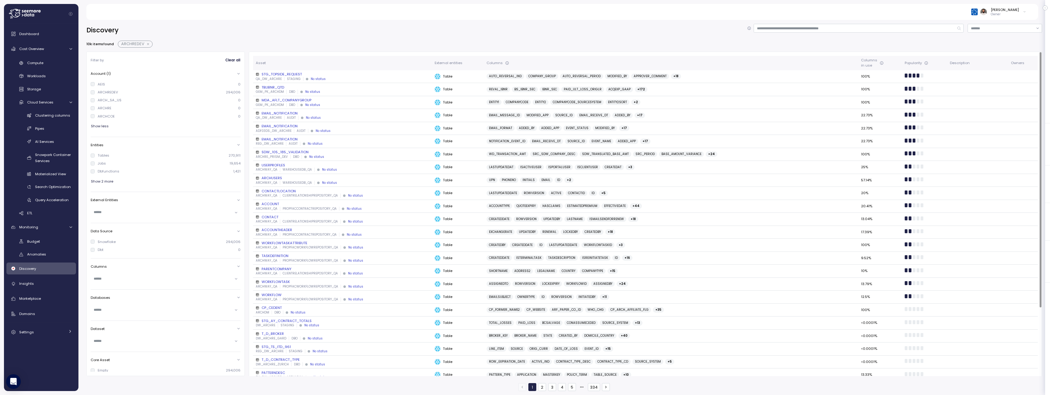
click at [319, 74] on div "STG_TOPSIDE_REQUEST" at bounding box center [343, 74] width 174 height 5
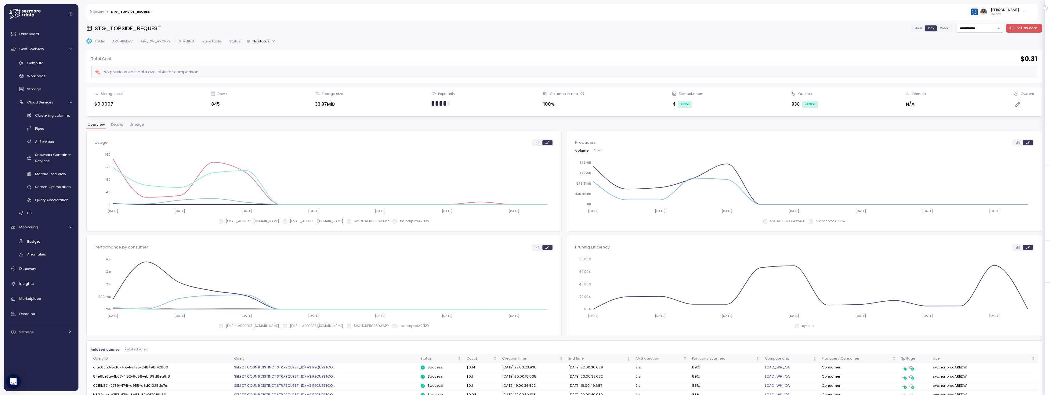
scroll to position [0, 0]
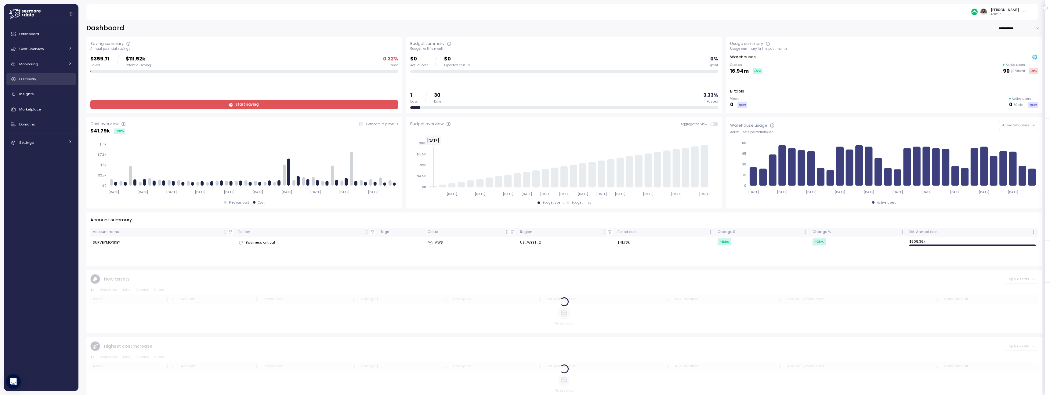
click at [53, 78] on div "Discovery" at bounding box center [45, 79] width 53 height 6
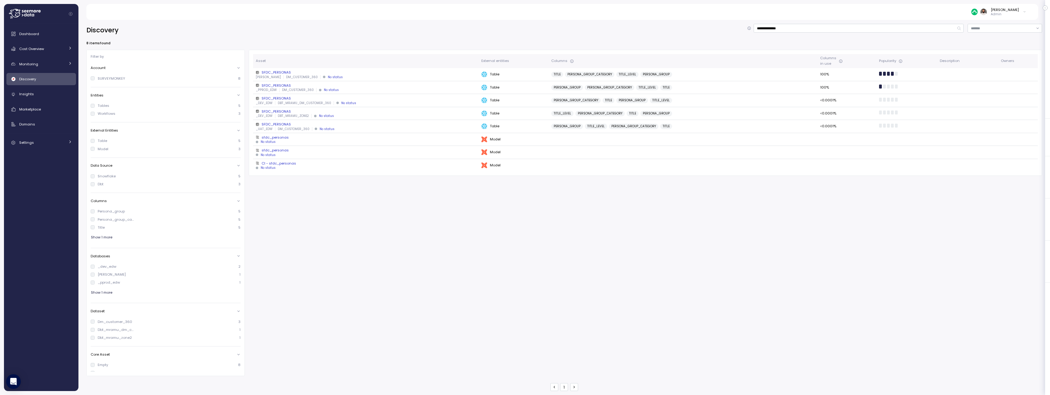
click at [803, 34] on div "**********" at bounding box center [564, 30] width 956 height 13
click at [803, 31] on input "**********" at bounding box center [859, 28] width 210 height 9
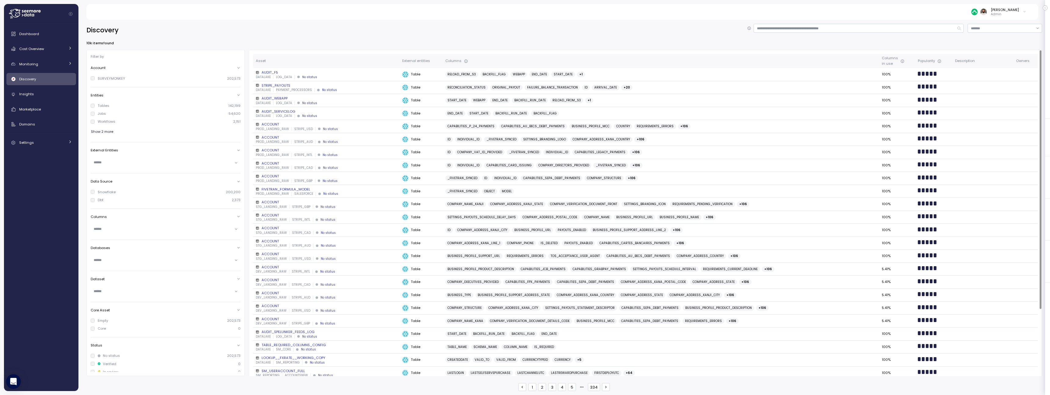
click at [350, 102] on div "DATALAKE LOG_DATA No status" at bounding box center [327, 103] width 142 height 4
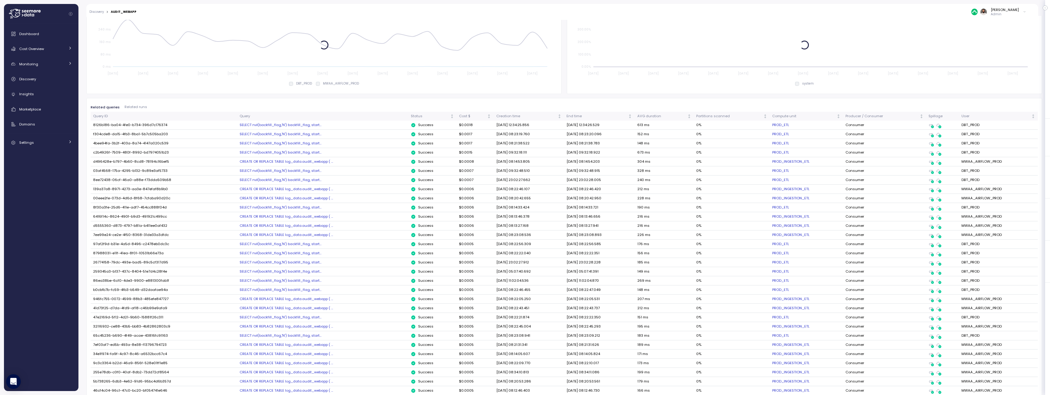
scroll to position [274, 0]
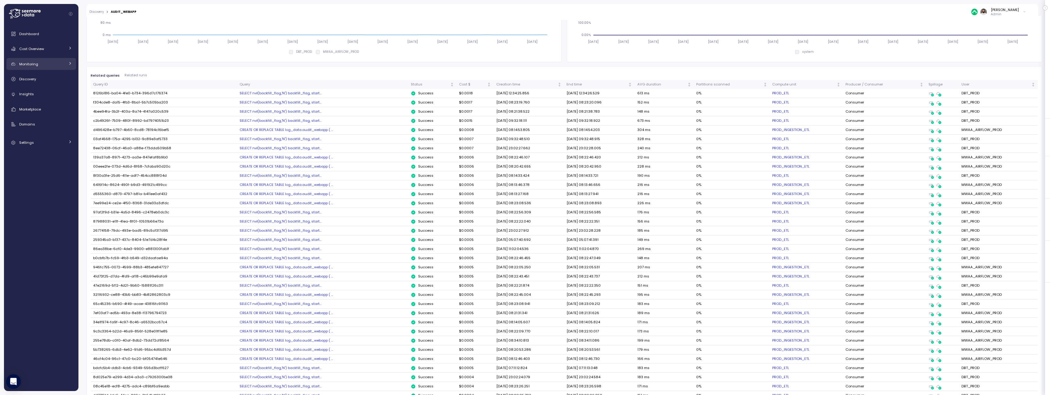
click at [56, 58] on link "Monitoring" at bounding box center [41, 64] width 70 height 12
click at [56, 50] on div "Cost Overview" at bounding box center [42, 49] width 46 height 6
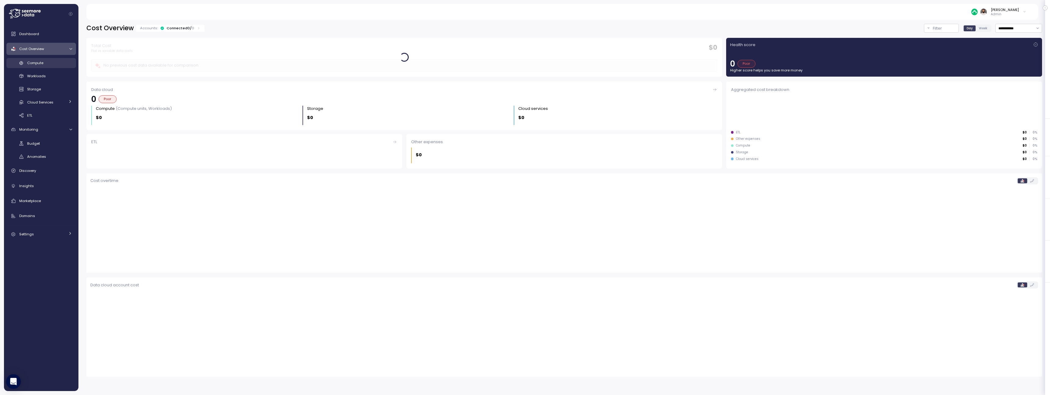
click at [53, 64] on div "Compute" at bounding box center [49, 63] width 45 height 6
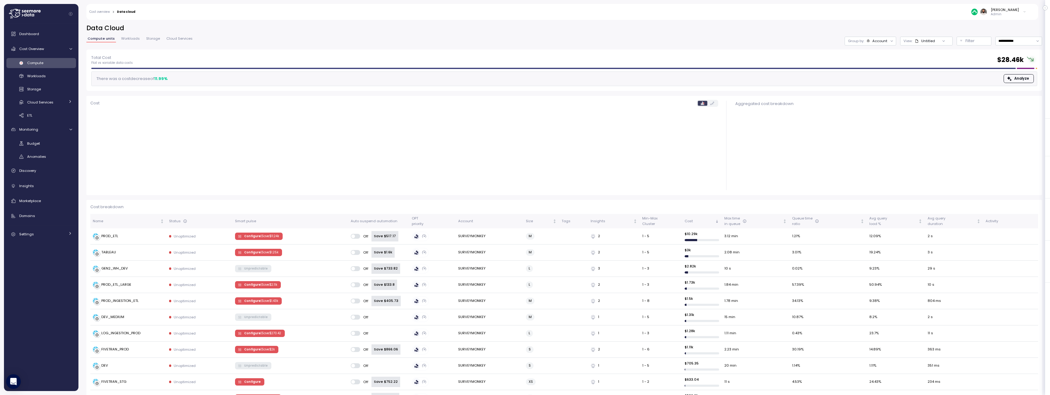
click at [45, 82] on div "Compute Workloads Storage Cloud Services Clustering columns Pipes AI Services S…" at bounding box center [41, 89] width 70 height 63
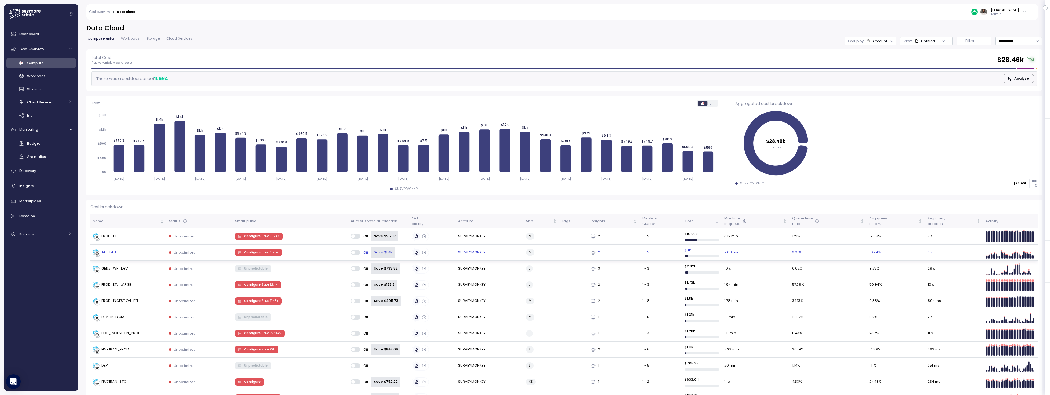
click at [109, 251] on div "TABLEAU" at bounding box center [108, 252] width 15 height 5
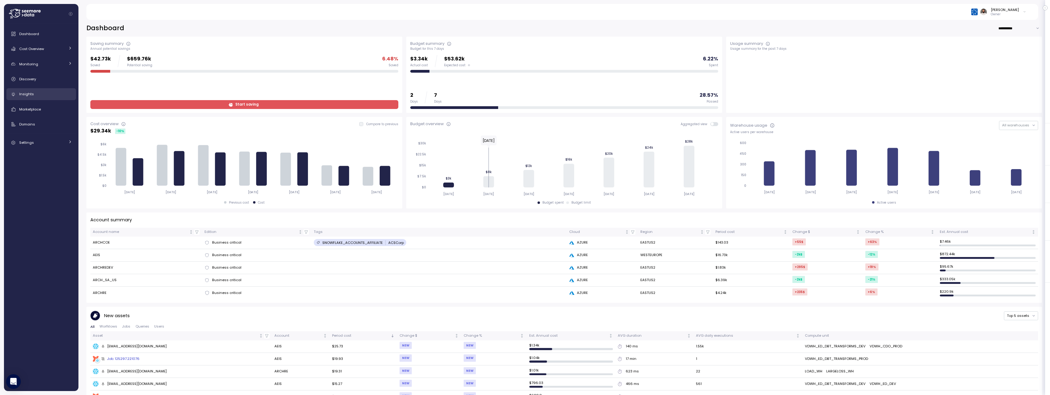
click at [45, 93] on div "Insights" at bounding box center [45, 94] width 53 height 6
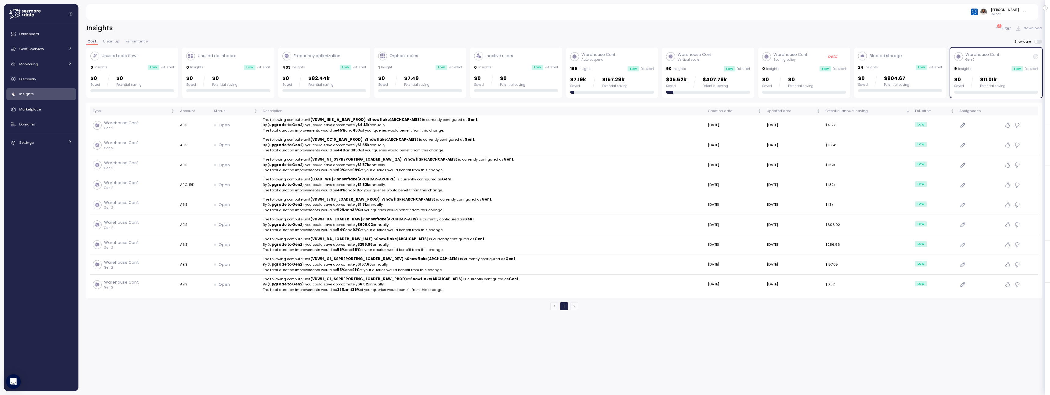
click at [964, 78] on div "$0 Saved $11.01k Potential saving" at bounding box center [979, 82] width 51 height 12
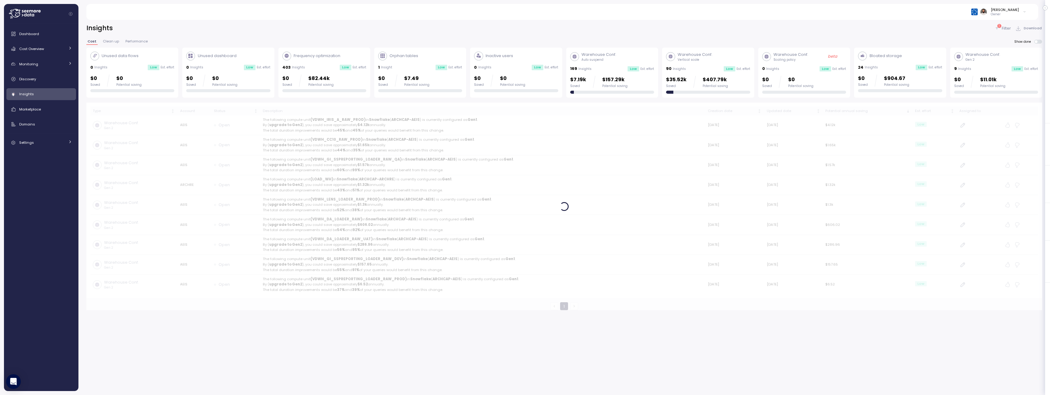
click at [891, 76] on p "$904.67" at bounding box center [896, 78] width 25 height 8
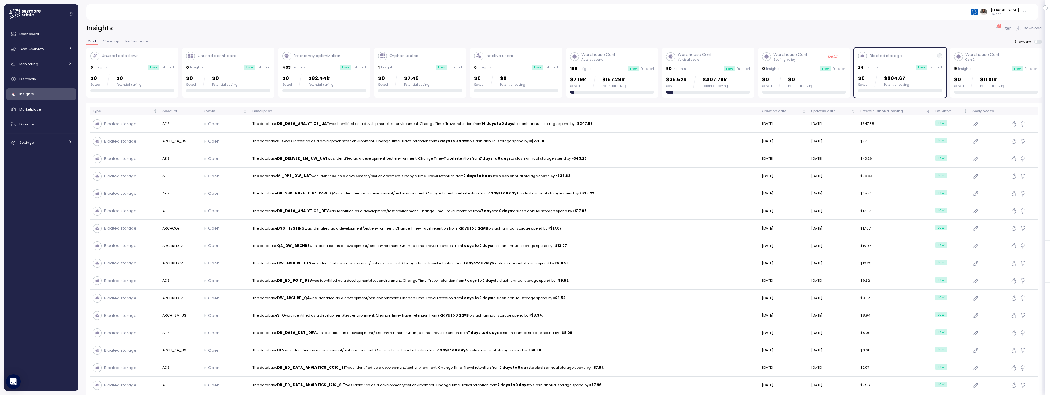
click at [891, 76] on p "$904.67" at bounding box center [896, 78] width 25 height 8
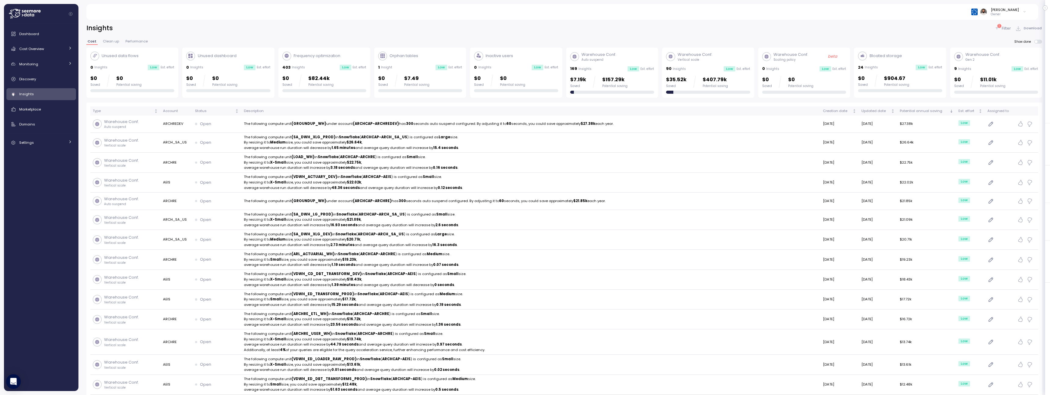
click at [109, 44] on button "Clean up" at bounding box center [111, 42] width 19 height 5
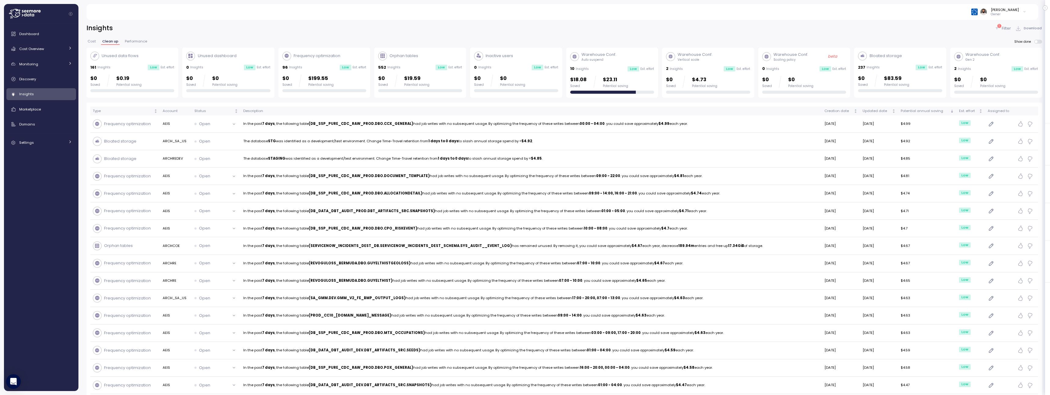
click at [92, 42] on span "Cost" at bounding box center [92, 41] width 8 height 3
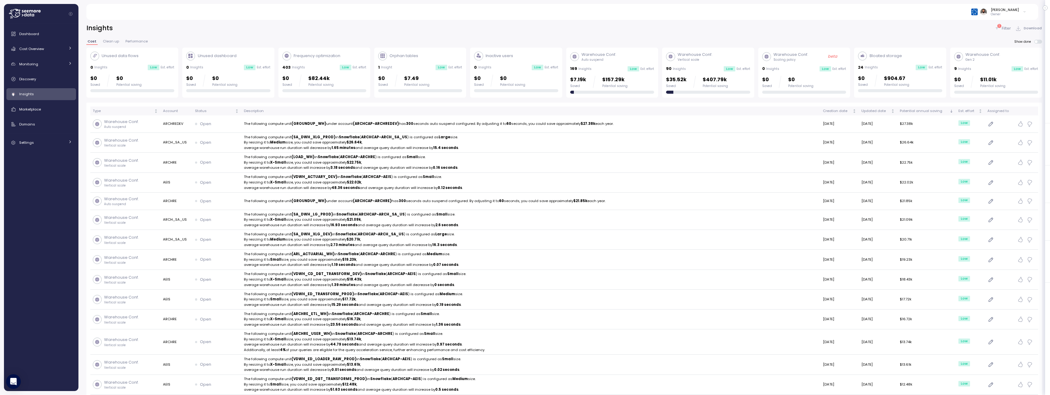
click at [812, 91] on div at bounding box center [804, 92] width 84 height 3
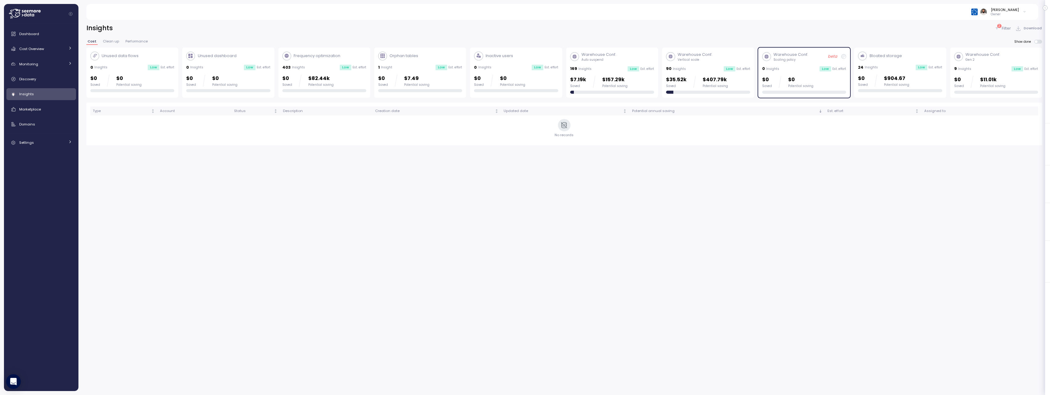
click at [819, 85] on div "$0 Saved $0 Potential saving" at bounding box center [804, 82] width 84 height 12
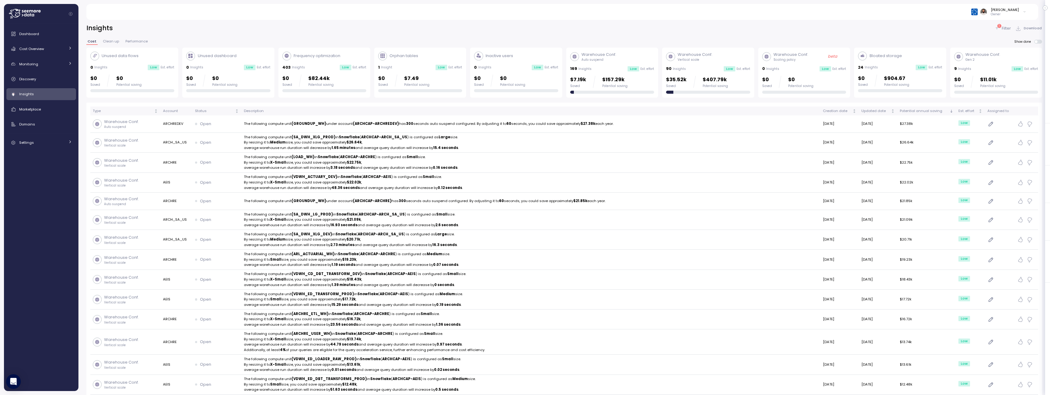
click at [583, 72] on div "Warehouse Conf. Auto suspend 169 Insights Low Est. effort $7.19k Saved $157.29k…" at bounding box center [612, 73] width 84 height 42
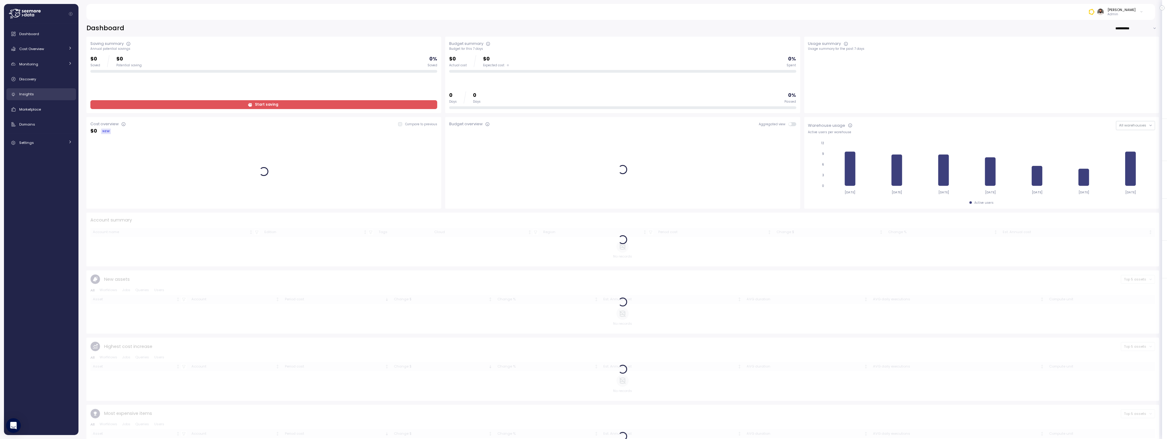
click at [59, 94] on div "Insights" at bounding box center [45, 94] width 53 height 6
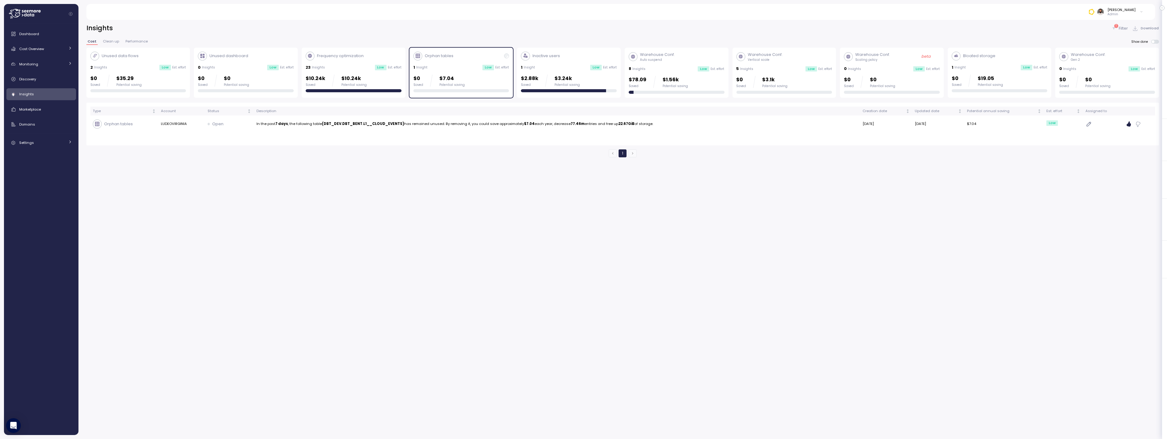
click at [345, 68] on div "23 Insights Low Est. effort" at bounding box center [354, 67] width 96 height 6
click at [451, 67] on div "1 Insight Low Est. effort" at bounding box center [461, 67] width 96 height 6
click at [389, 76] on div "$10.24k Saved $10.24k Potential saving" at bounding box center [354, 80] width 96 height 12
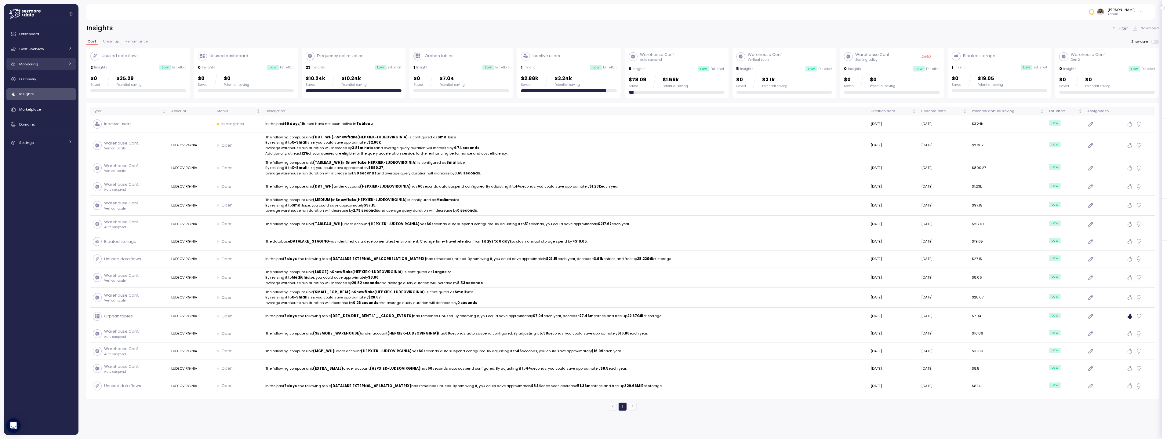
click at [54, 61] on div "Monitoring" at bounding box center [42, 64] width 46 height 6
click at [54, 76] on div "Budget" at bounding box center [49, 78] width 45 height 6
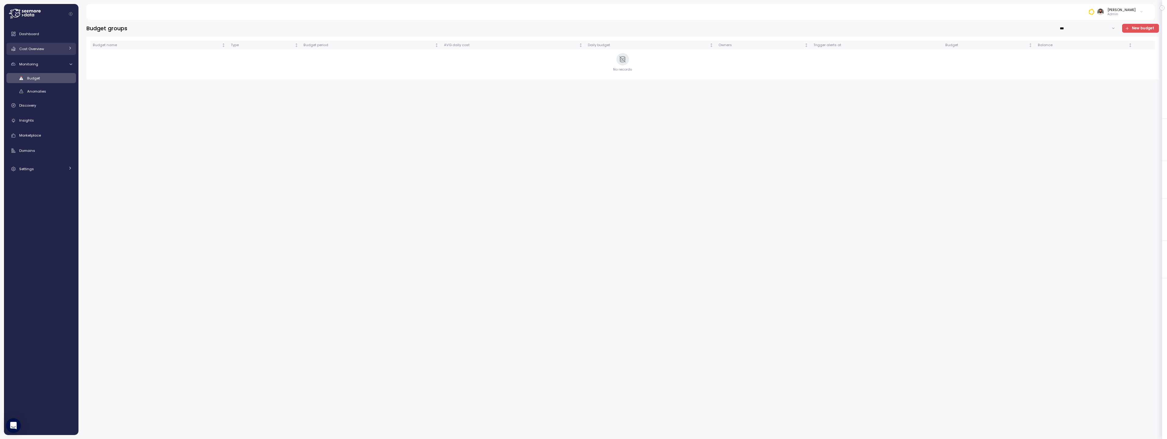
click at [53, 46] on div "Cost Overview" at bounding box center [42, 49] width 46 height 6
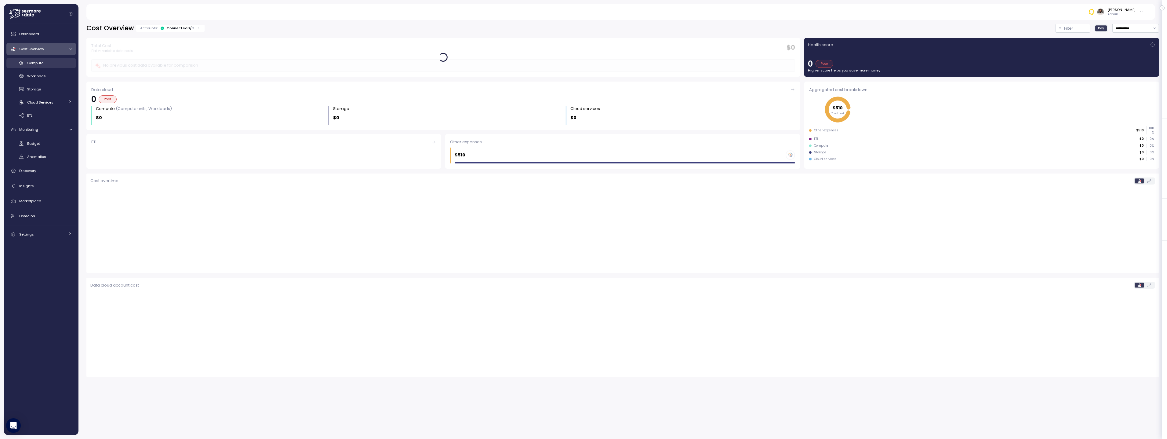
click at [53, 61] on div "Compute" at bounding box center [49, 63] width 45 height 6
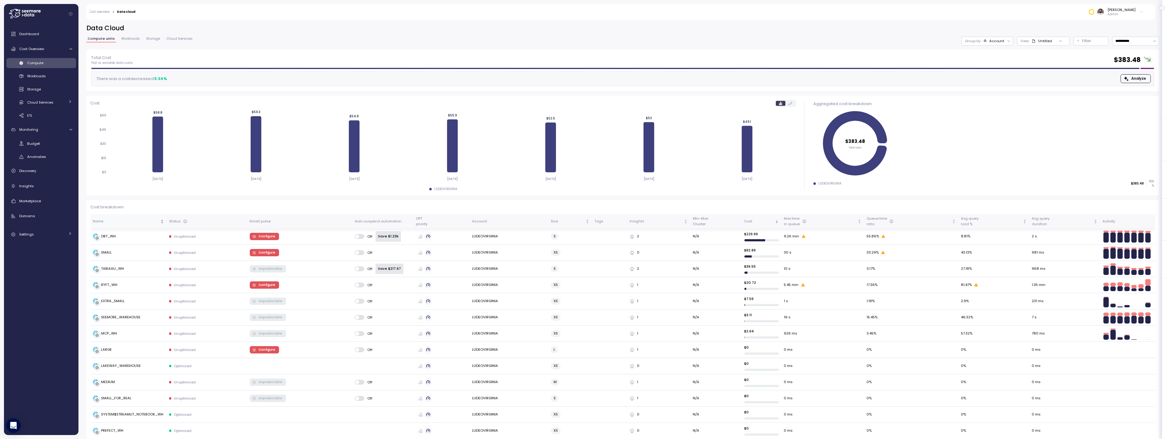
scroll to position [8, 0]
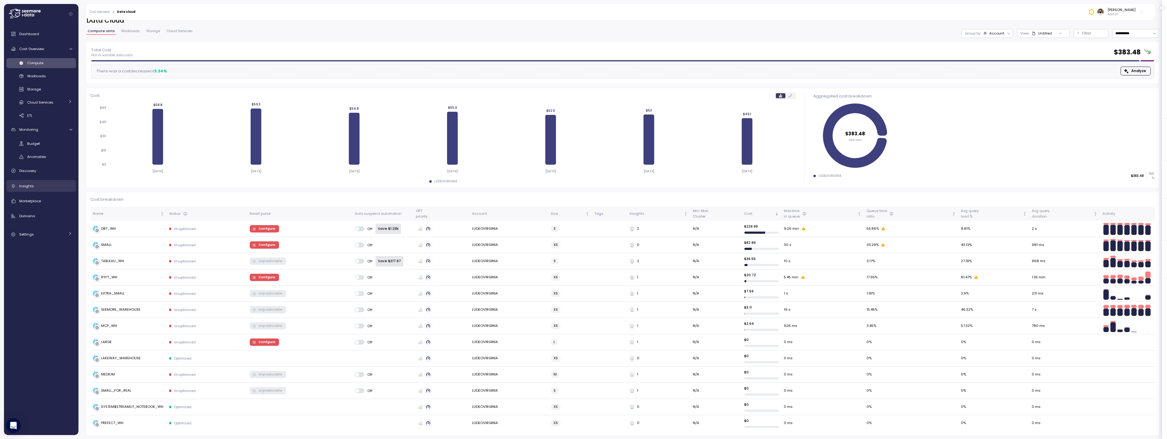
click at [51, 185] on div "Insights" at bounding box center [45, 186] width 53 height 6
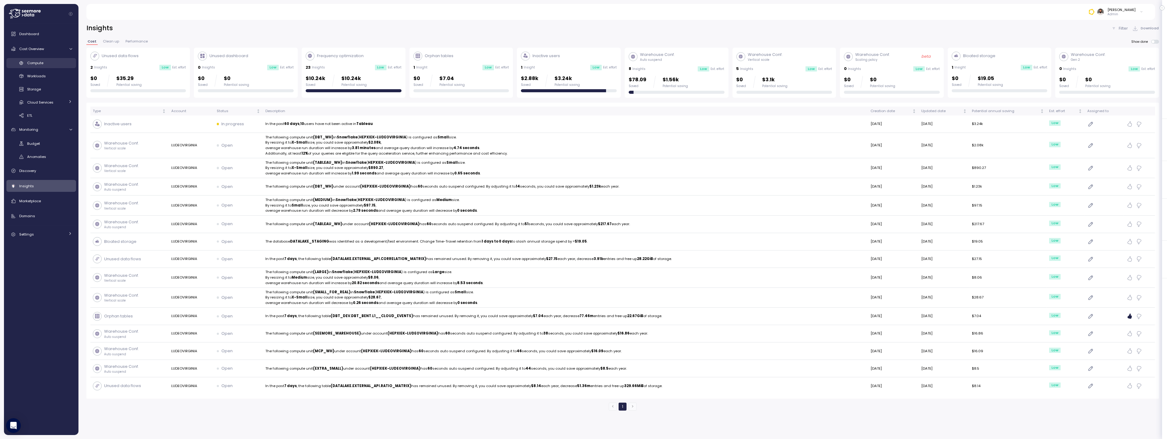
click at [44, 65] on div "Compute" at bounding box center [49, 63] width 45 height 6
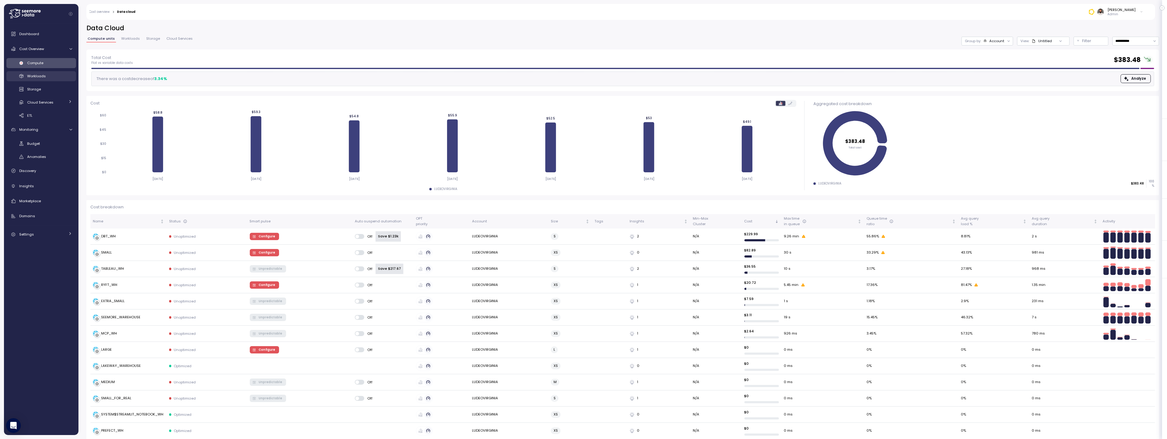
click at [53, 78] on div "Workloads" at bounding box center [49, 76] width 45 height 6
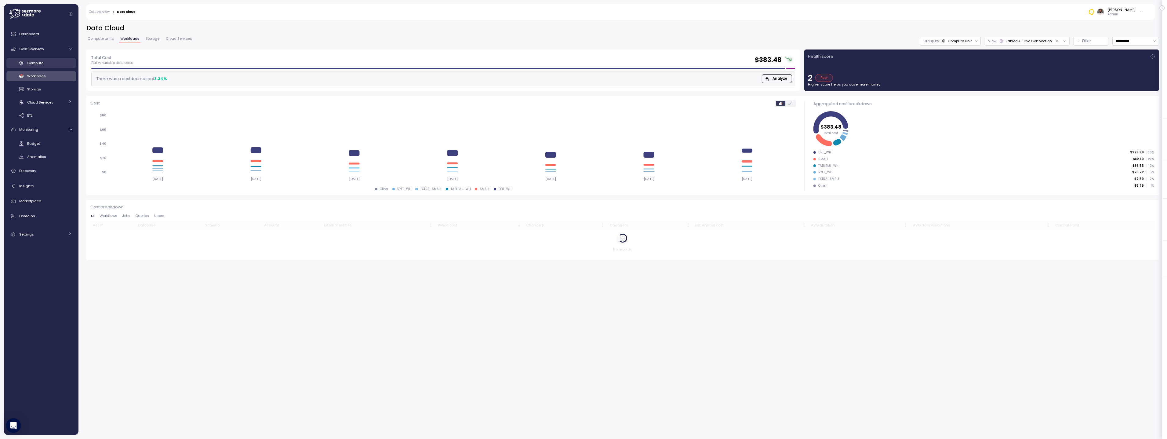
click at [52, 64] on div "Compute" at bounding box center [49, 63] width 45 height 6
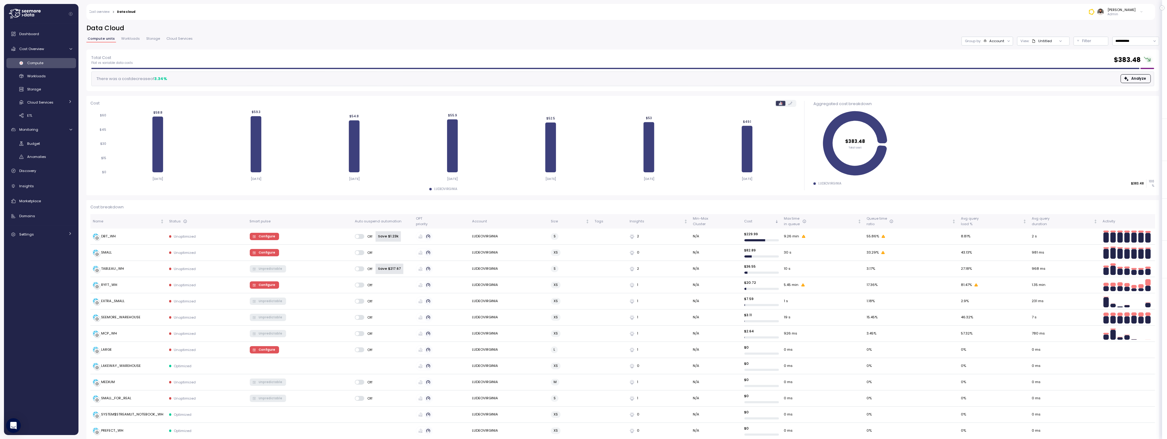
click at [131, 40] on span "Workloads" at bounding box center [130, 38] width 19 height 3
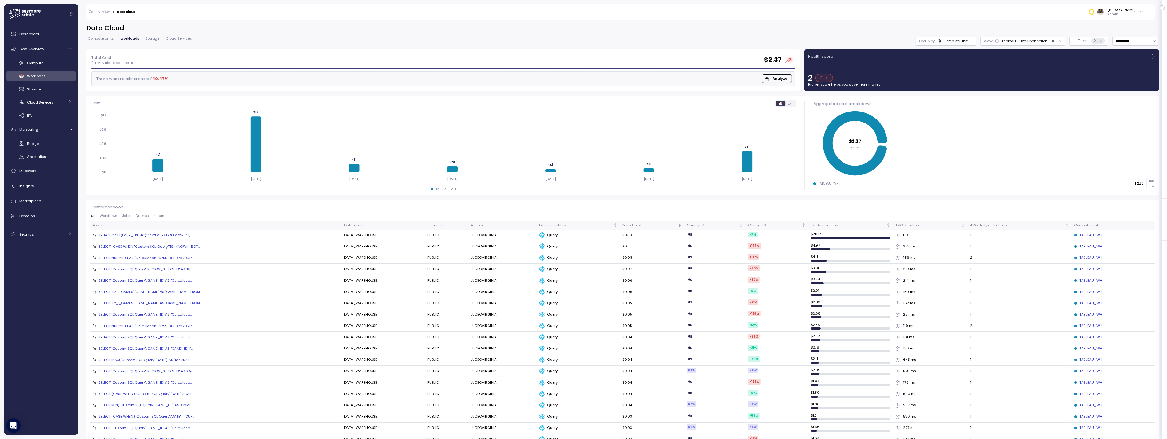
click at [1051, 41] on icon "Clear value" at bounding box center [1053, 41] width 4 height 4
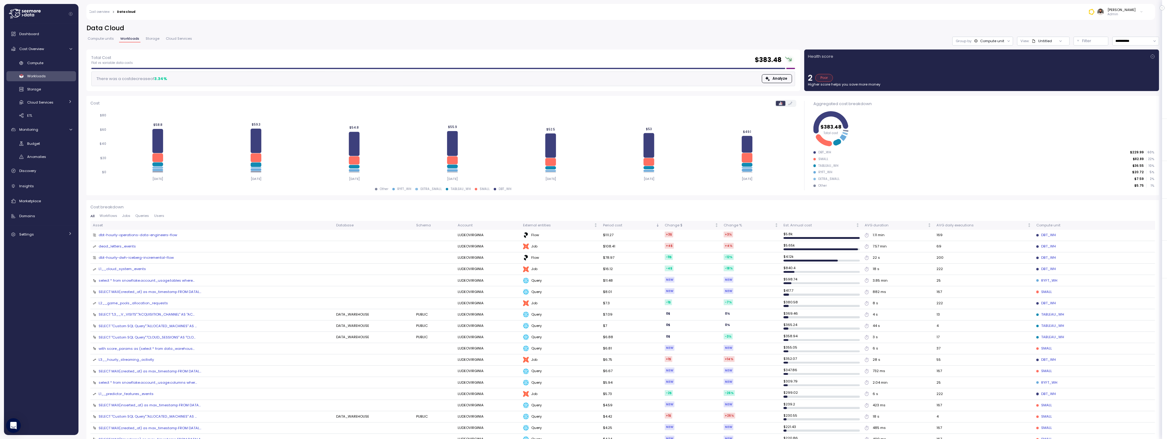
click at [127, 219] on div "All Workflows Jobs Queries Users" at bounding box center [622, 217] width 1064 height 7
click at [126, 216] on span "Jobs" at bounding box center [126, 215] width 8 height 3
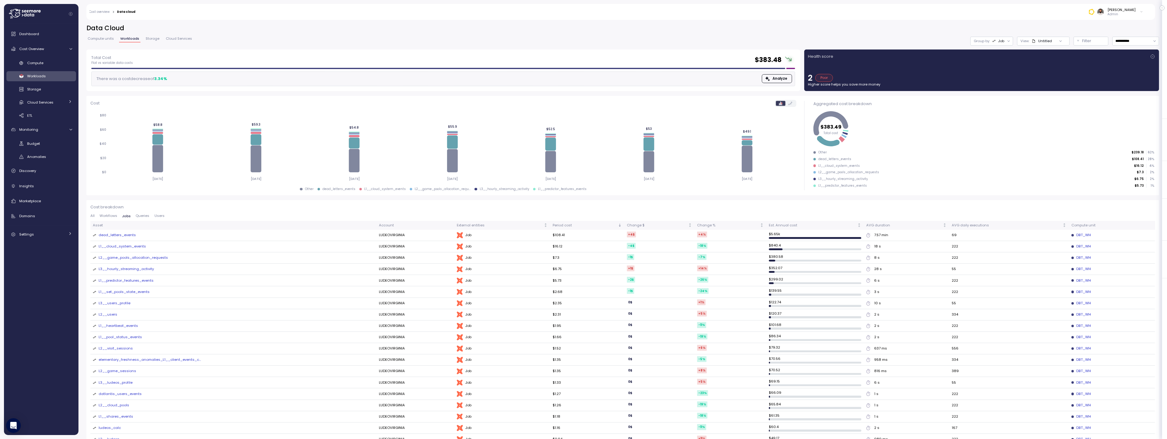
click at [127, 236] on div "dead_letters_events" at bounding box center [117, 234] width 37 height 5
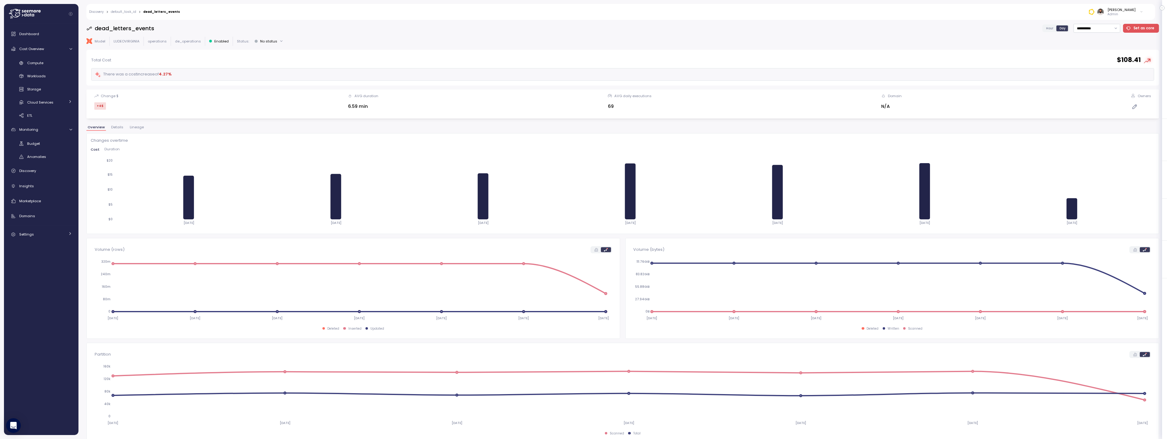
click at [1049, 28] on span "Hour" at bounding box center [1049, 28] width 7 height 5
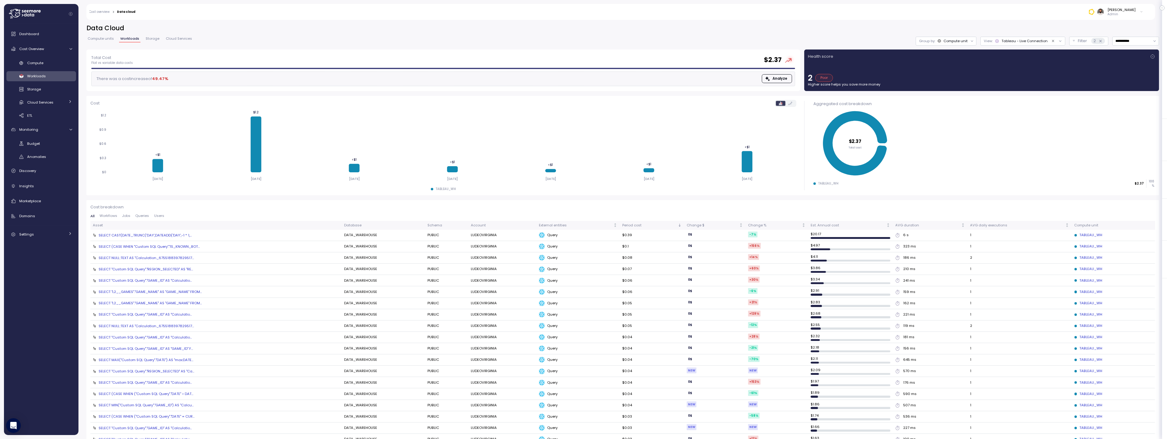
click at [1035, 39] on div "Tableau - Live Connection" at bounding box center [1021, 40] width 52 height 5
click at [1052, 44] on div at bounding box center [1055, 41] width 17 height 9
click at [1051, 41] on icon "Clear value" at bounding box center [1053, 41] width 4 height 4
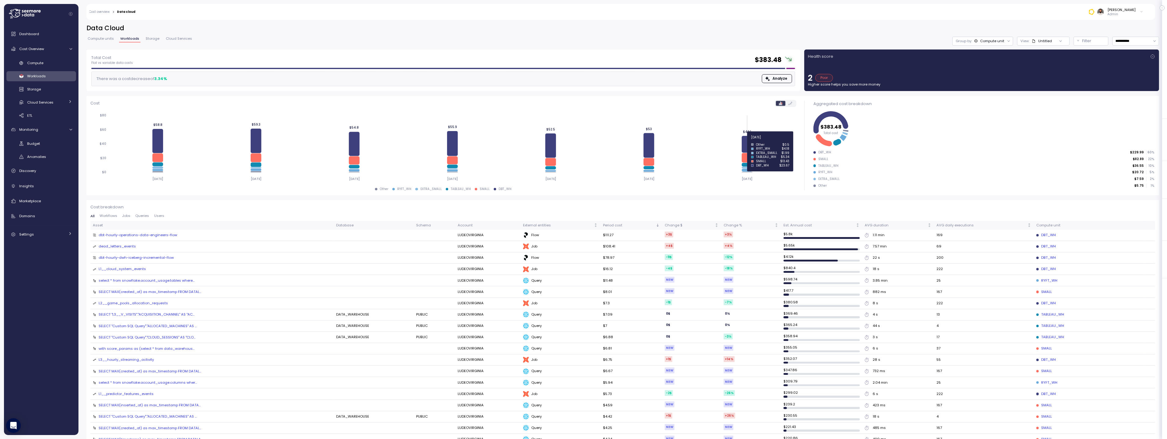
click at [748, 140] on icon at bounding box center [746, 144] width 11 height 17
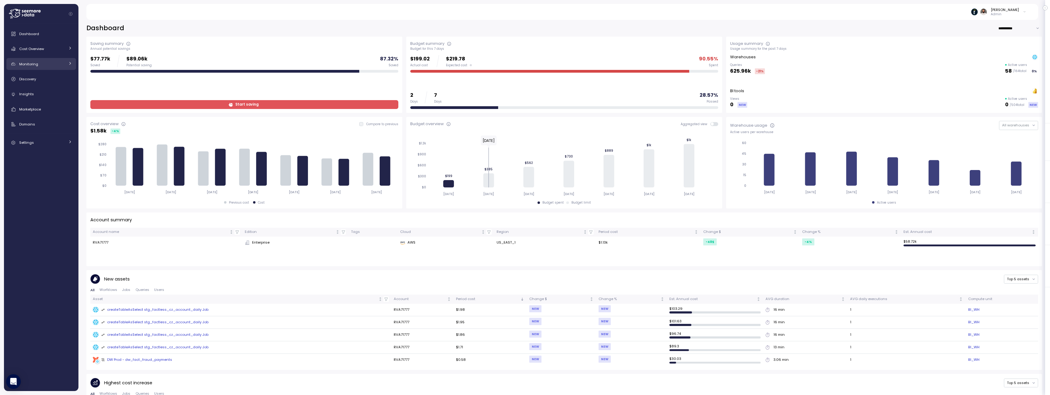
click at [34, 64] on span "Monitoring" at bounding box center [28, 64] width 19 height 5
click at [35, 73] on link "Budget" at bounding box center [41, 78] width 70 height 10
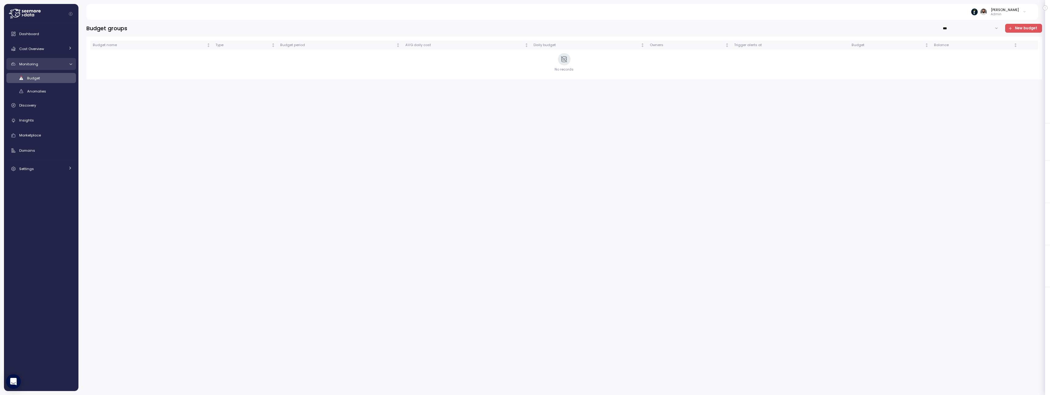
click at [36, 59] on link "Monitoring" at bounding box center [41, 64] width 70 height 12
click at [36, 51] on span "Cost Overview" at bounding box center [31, 48] width 25 height 5
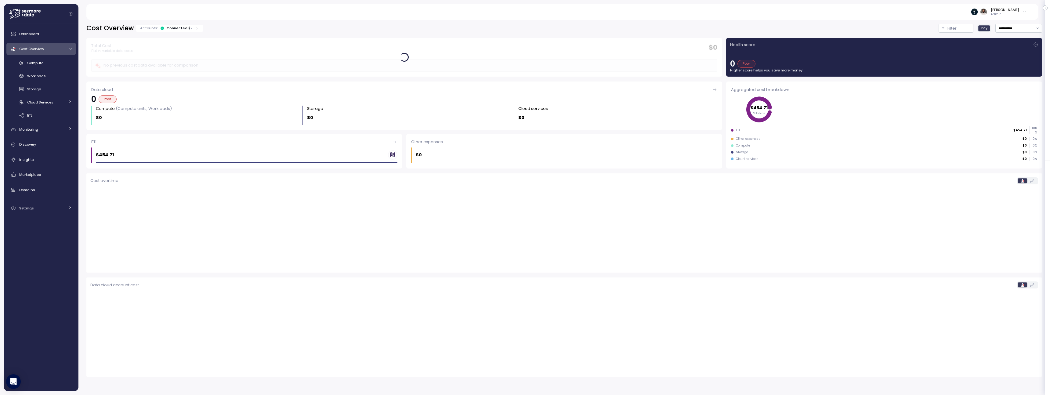
click at [183, 27] on div "Connected 1 / 2" at bounding box center [180, 28] width 26 height 5
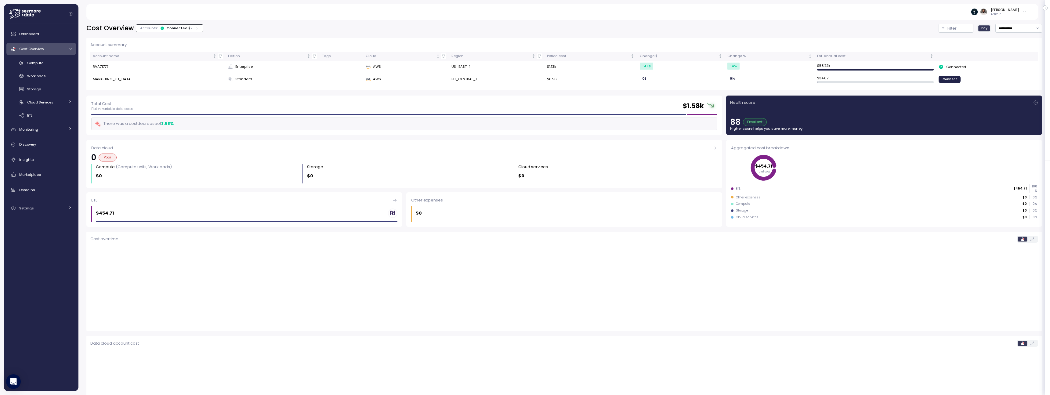
click at [182, 33] on div "Account summary Account name Edition Tags Cloud Region Period cost Change $ Cha…" at bounding box center [564, 62] width 956 height 58
click at [182, 25] on div "Accounts: Connected 1 / 2" at bounding box center [169, 28] width 67 height 7
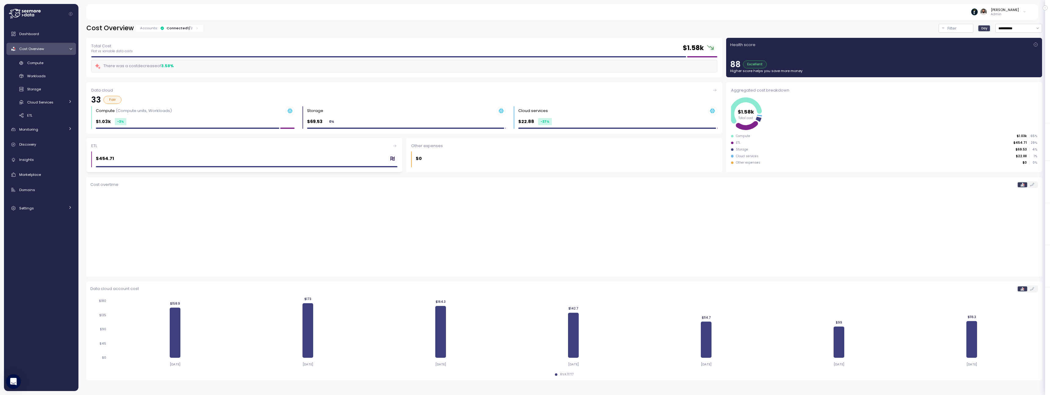
click at [362, 152] on div "$454.71" at bounding box center [247, 159] width 302 height 16
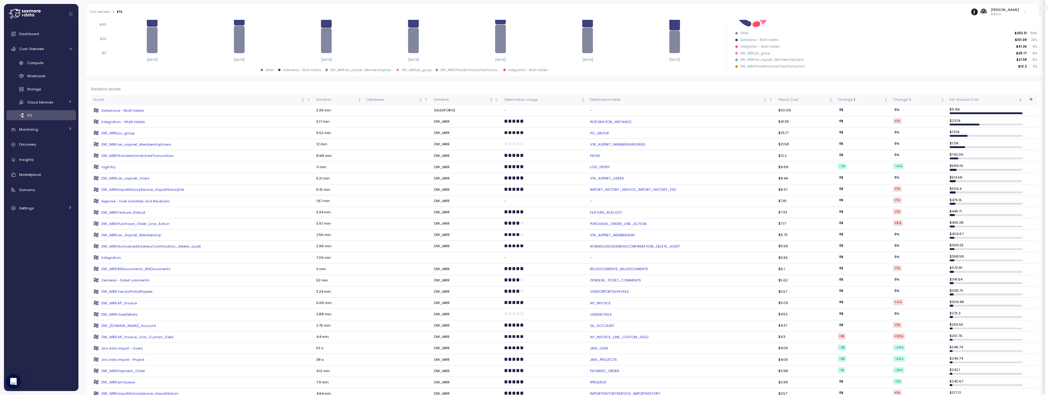
scroll to position [120, 0]
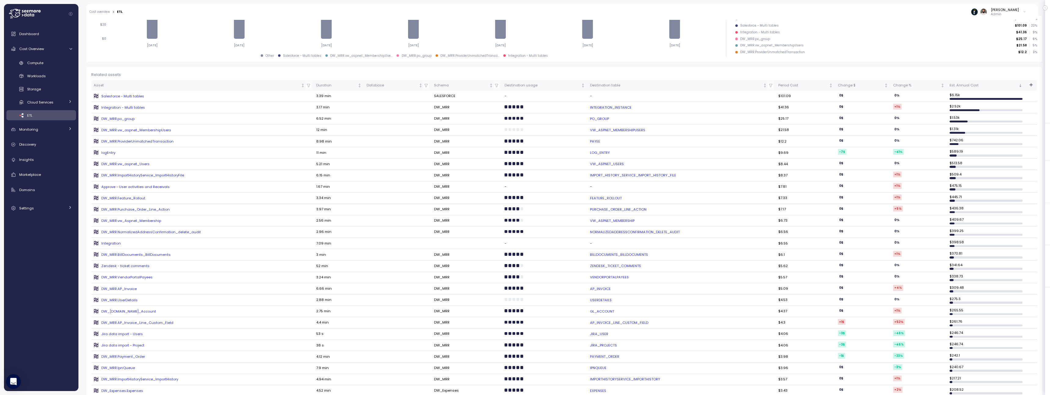
click at [630, 130] on link "VW_ASPNET_MEMBERSHIPUSERS" at bounding box center [681, 130] width 183 height 5
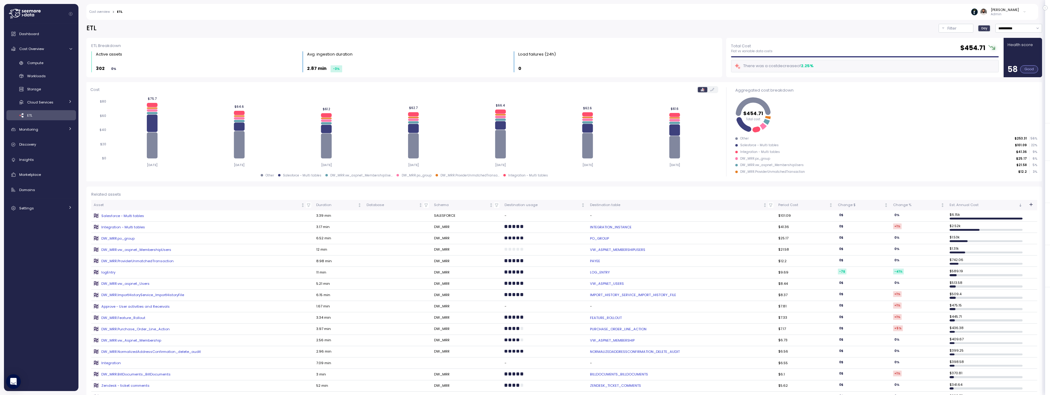
click at [56, 68] on div "Compute Workloads Storage Cloud Services Clustering columns Pipes AI Services S…" at bounding box center [41, 89] width 70 height 63
click at [56, 64] on div "Compute" at bounding box center [49, 63] width 45 height 6
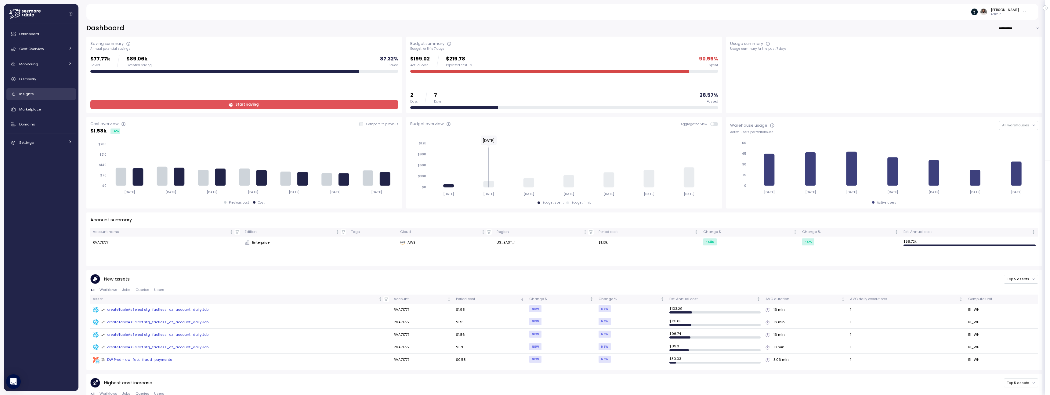
click at [49, 96] on div "Insights" at bounding box center [45, 94] width 53 height 6
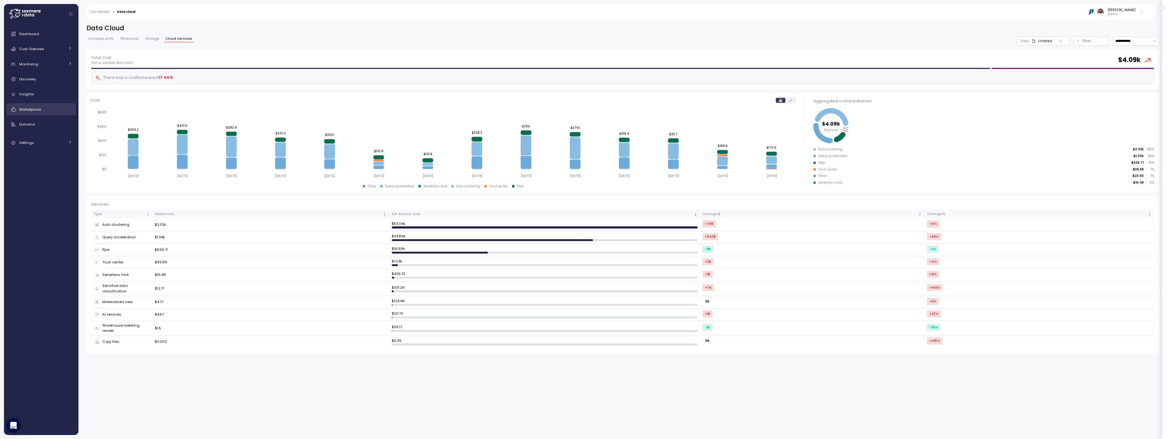
click at [51, 105] on link "Marketplace" at bounding box center [41, 109] width 70 height 12
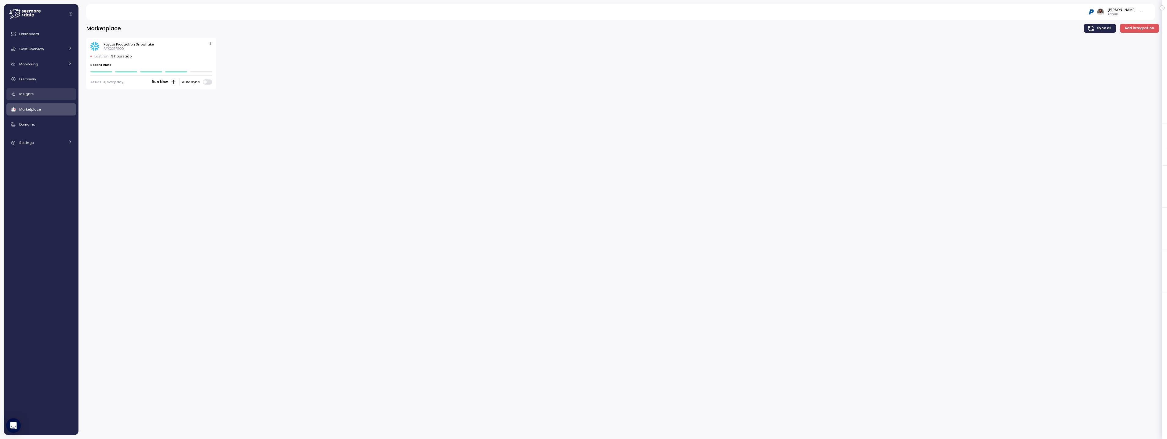
click at [47, 93] on div "Insights" at bounding box center [45, 94] width 53 height 6
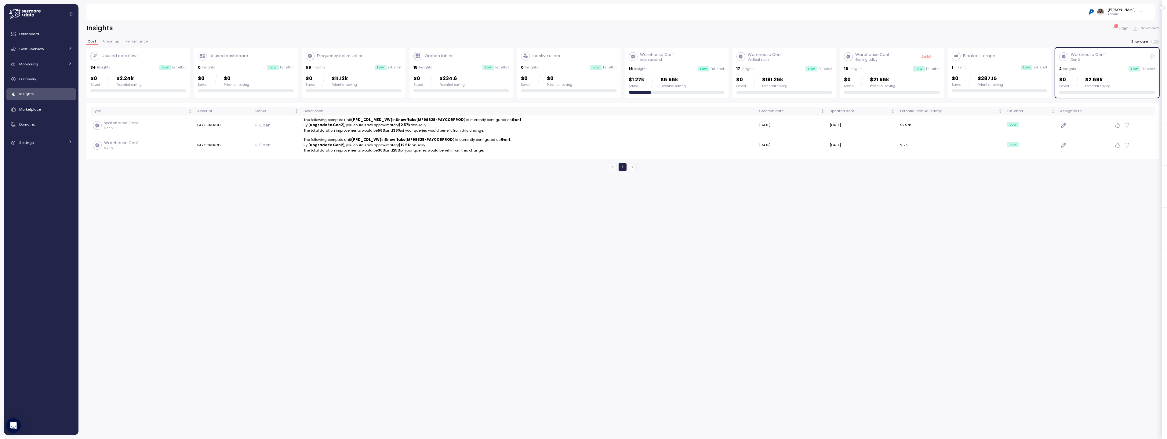
click at [1074, 53] on p "Warehouse Conf." at bounding box center [1087, 55] width 35 height 6
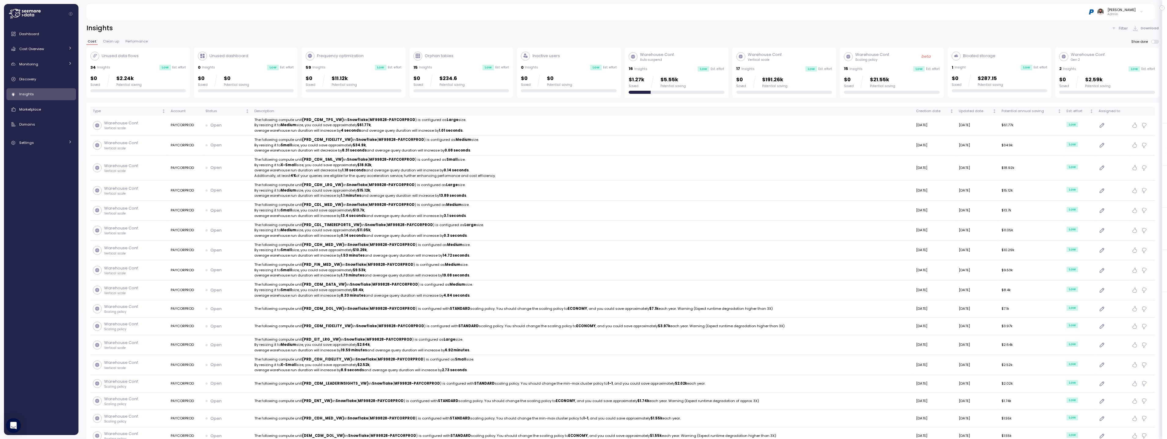
click at [1074, 53] on p "Warehouse Conf." at bounding box center [1087, 55] width 35 height 6
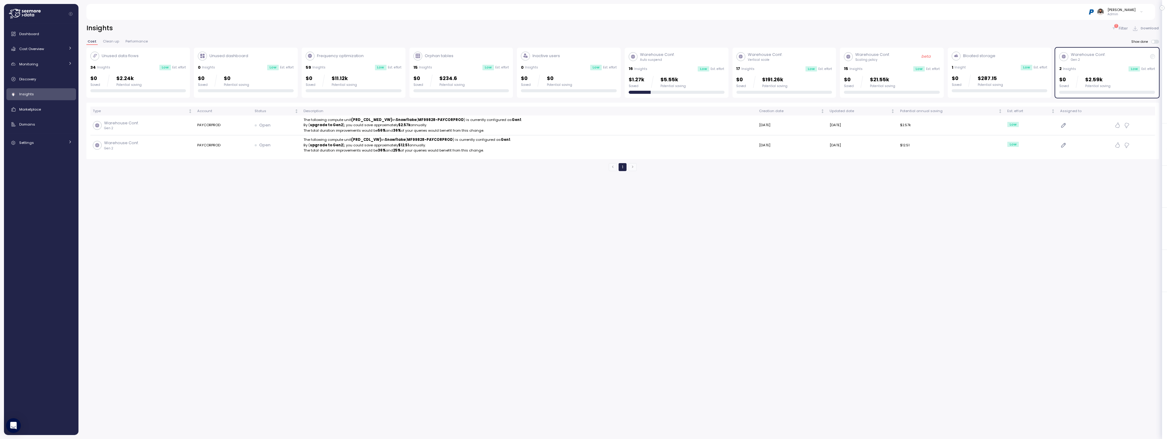
click at [717, 77] on div "$1.27k Saved $5.55k Potential saving" at bounding box center [676, 82] width 96 height 12
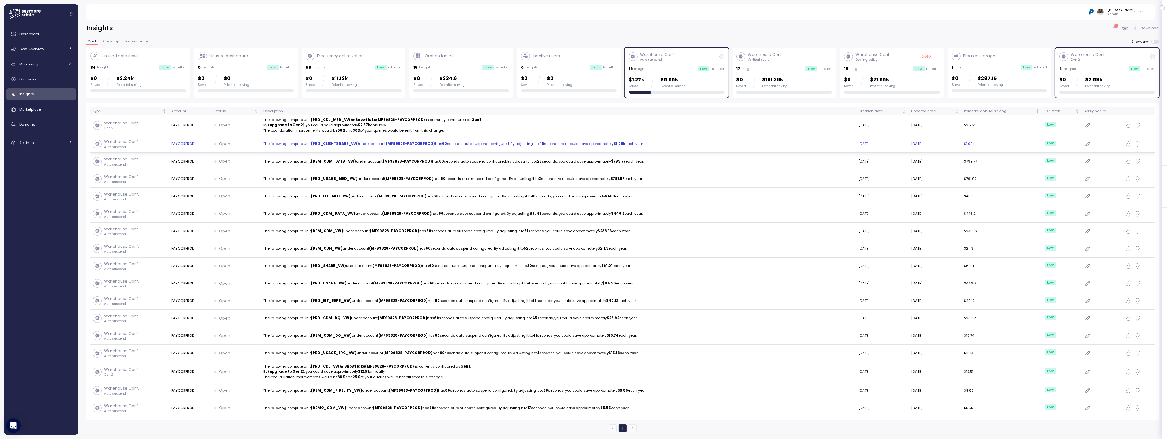
scroll to position [16, 0]
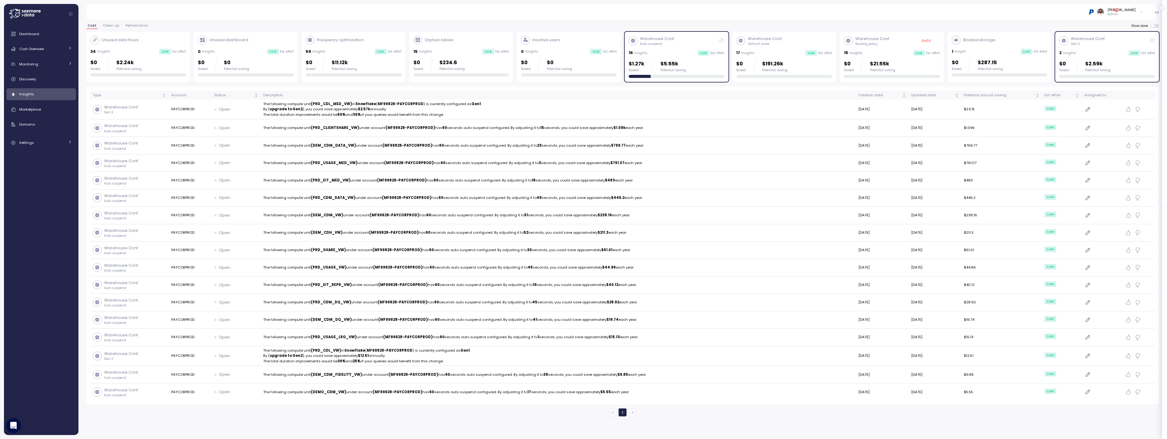
click at [51, 132] on div "Dashboard Cost Overview Compute Workloads Storage Cloud Services Clustering col…" at bounding box center [41, 88] width 70 height 121
click at [53, 140] on div "Settings" at bounding box center [42, 142] width 46 height 6
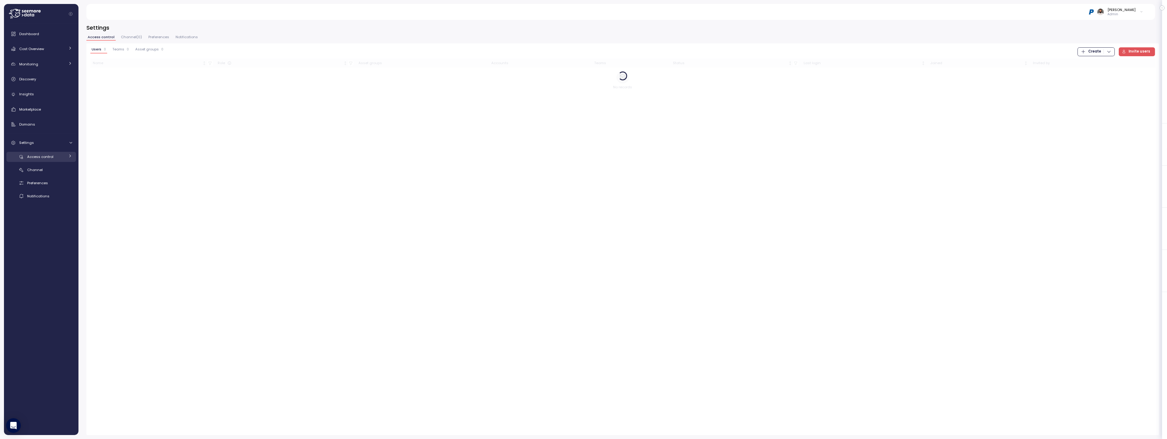
click at [60, 157] on div "Access control" at bounding box center [46, 157] width 38 height 6
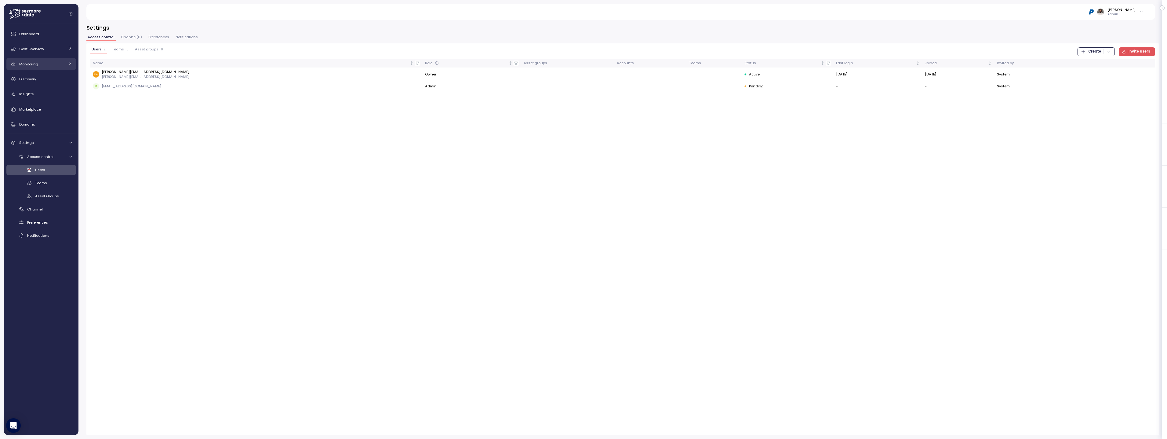
click at [49, 62] on div "Monitoring" at bounding box center [42, 64] width 46 height 6
click at [49, 77] on div "Budget" at bounding box center [49, 78] width 45 height 6
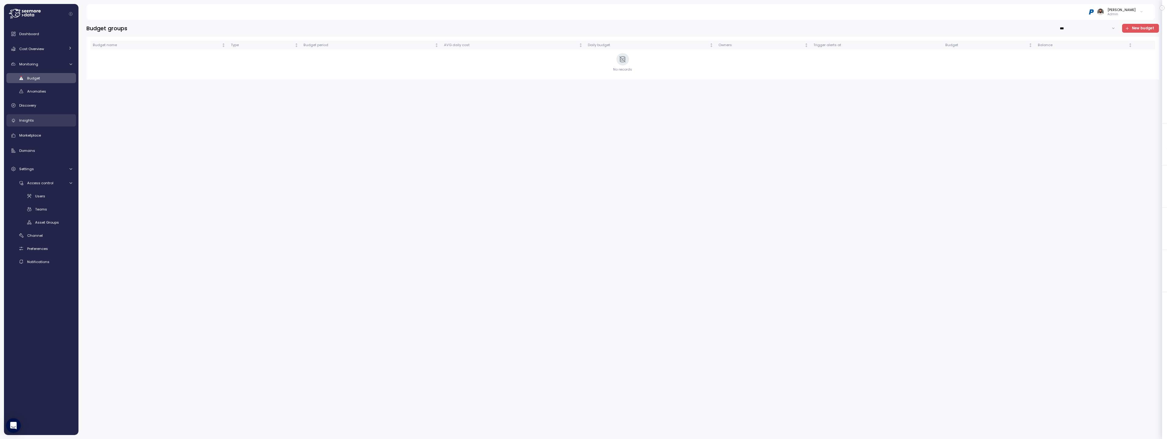
click at [50, 123] on link "Insights" at bounding box center [41, 120] width 70 height 12
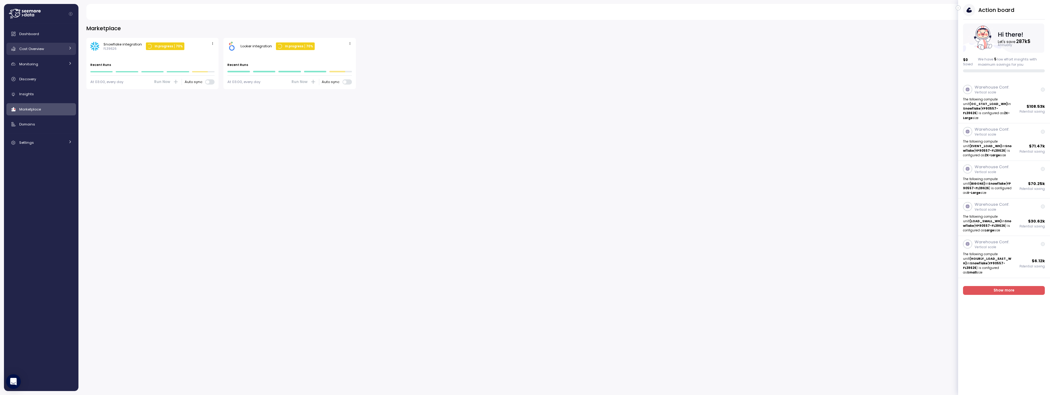
click at [52, 49] on div "Cost Overview" at bounding box center [42, 49] width 46 height 6
click at [52, 62] on div "Compute" at bounding box center [49, 63] width 45 height 6
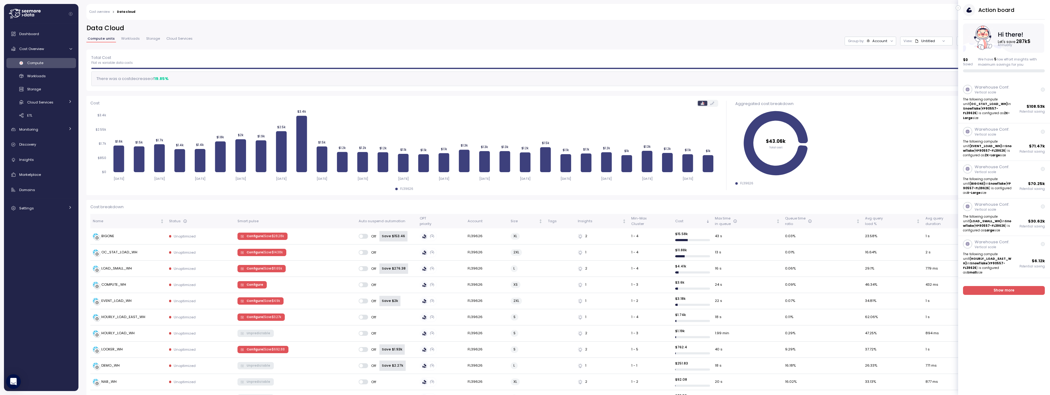
click at [879, 44] on div "Group by: Account" at bounding box center [871, 41] width 52 height 9
click at [879, 70] on div "Compute unit" at bounding box center [870, 75] width 42 height 10
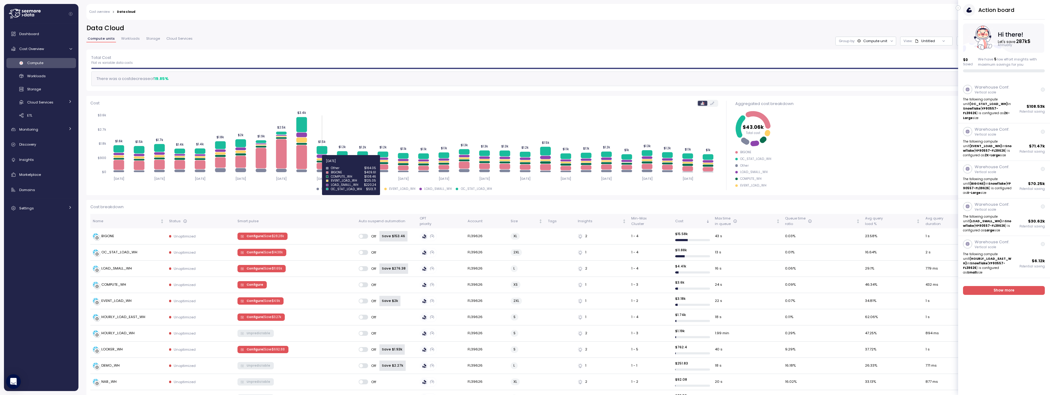
click at [324, 165] on icon at bounding box center [322, 166] width 11 height 6
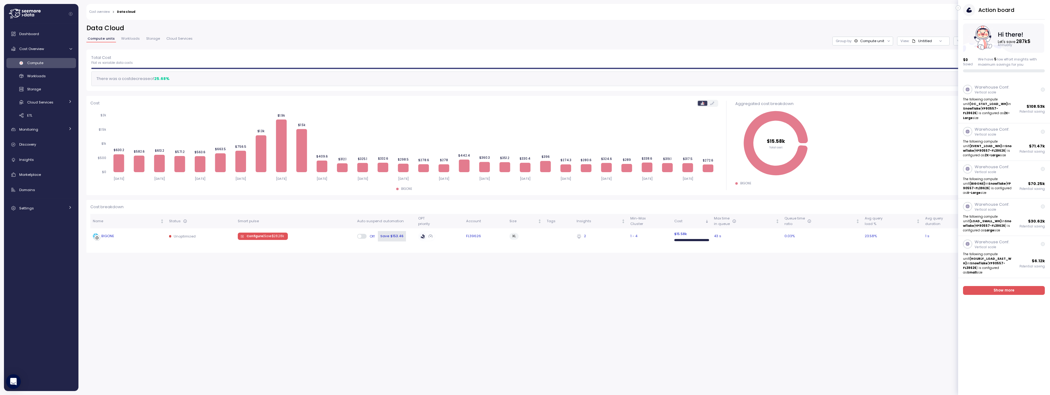
click at [143, 230] on td "BIGONE" at bounding box center [128, 236] width 76 height 16
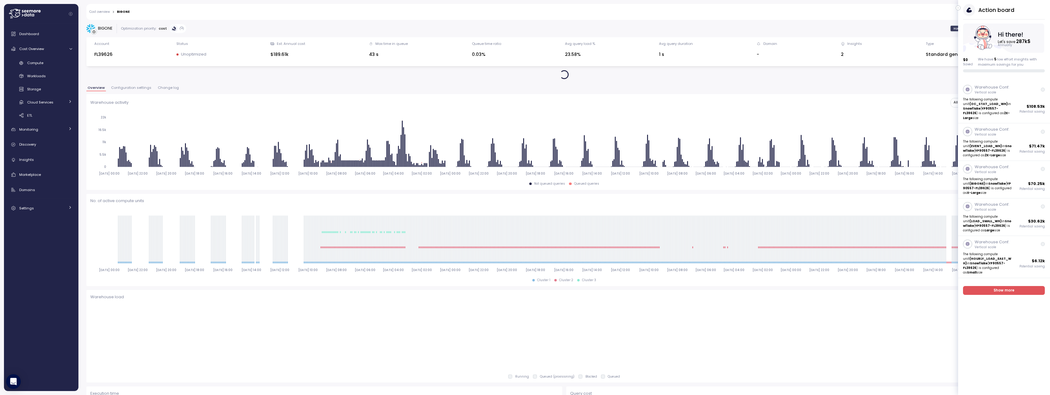
click span "Change log"
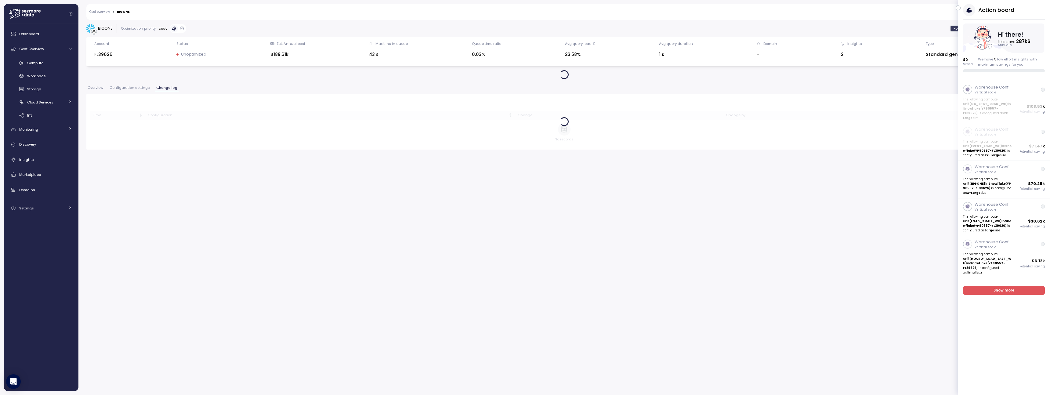
click span "Change log"
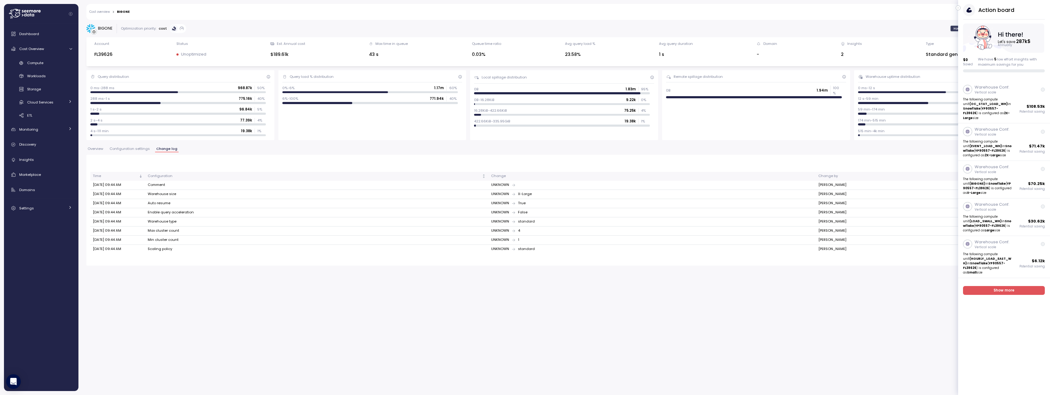
click button "button"
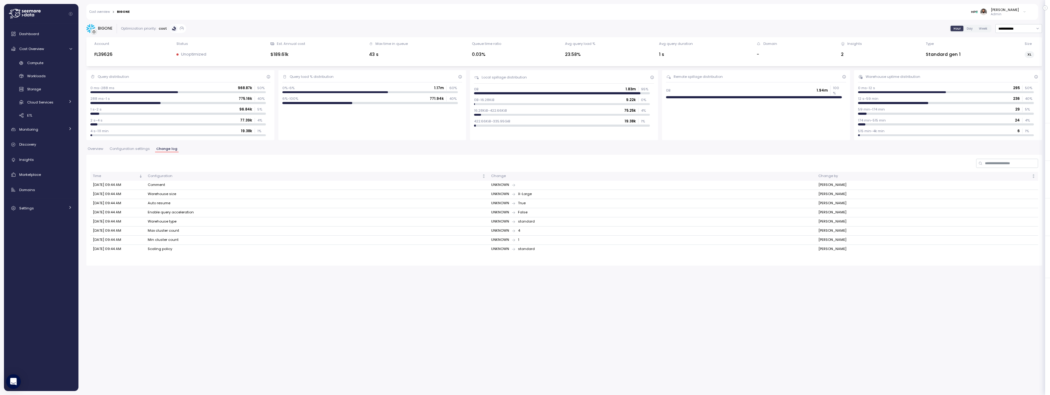
click span "Configuration settings"
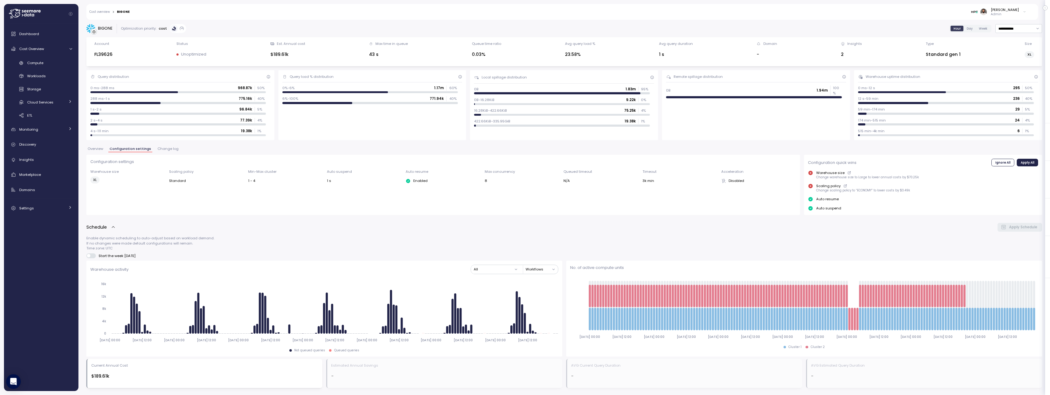
scroll to position [299, 0]
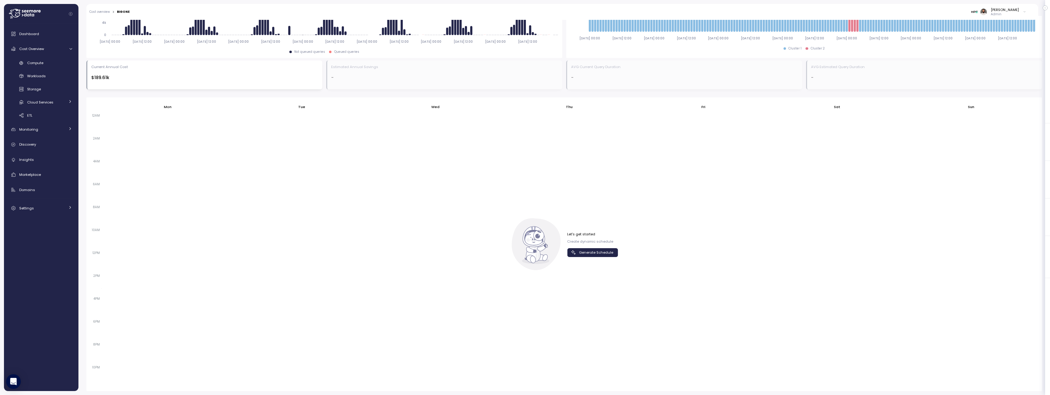
click span "Generate Schedule"
